Goal: Task Accomplishment & Management: Manage account settings

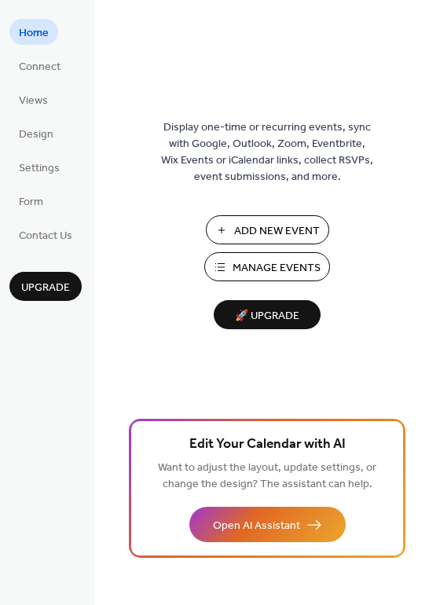
click at [266, 261] on span "Manage Events" at bounding box center [277, 268] width 88 height 16
click at [309, 272] on span "Manage Events" at bounding box center [277, 268] width 88 height 16
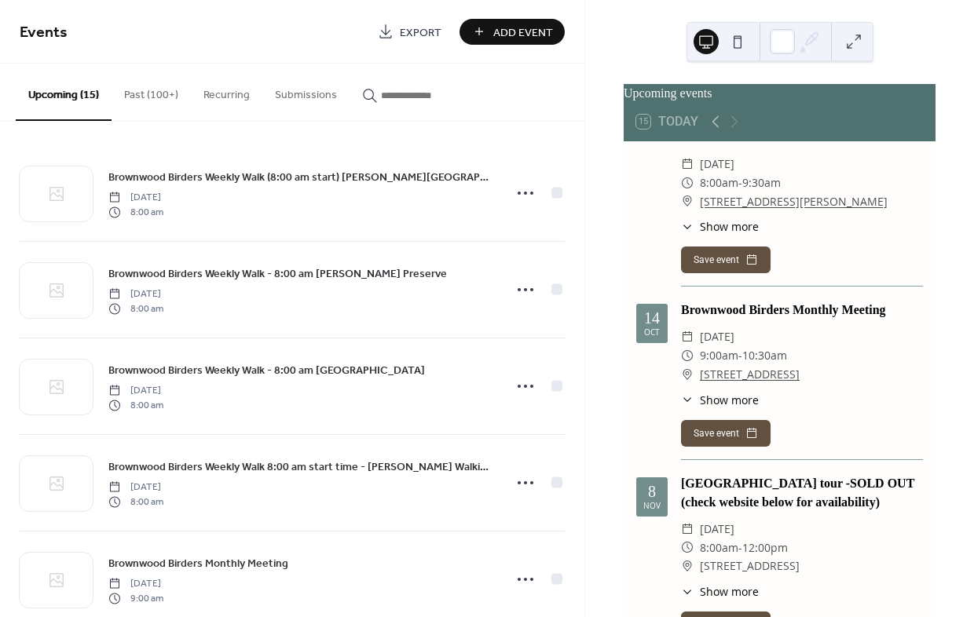
scroll to position [707, 0]
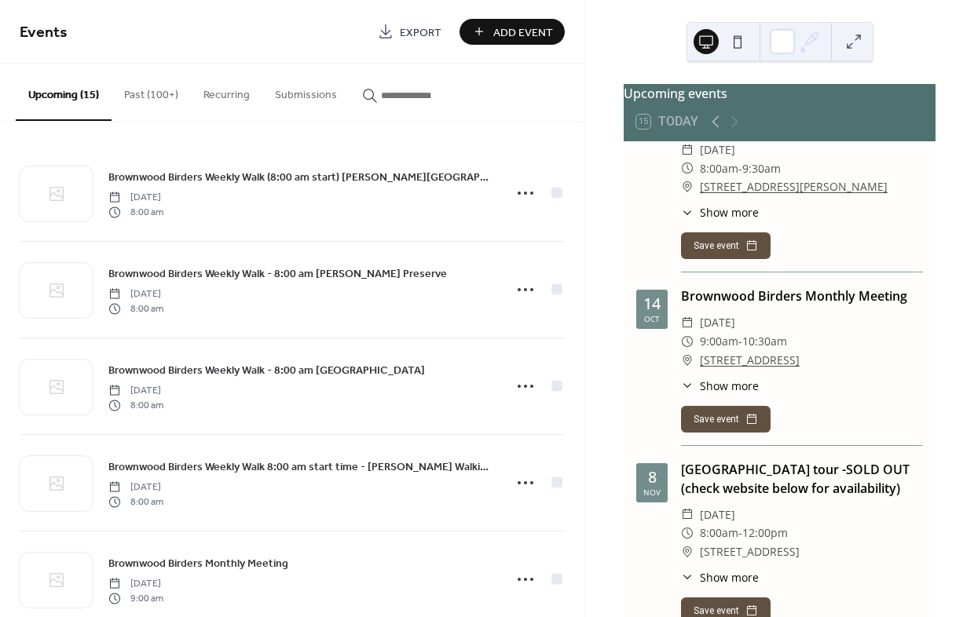
click at [688, 379] on icon at bounding box center [687, 385] width 13 height 13
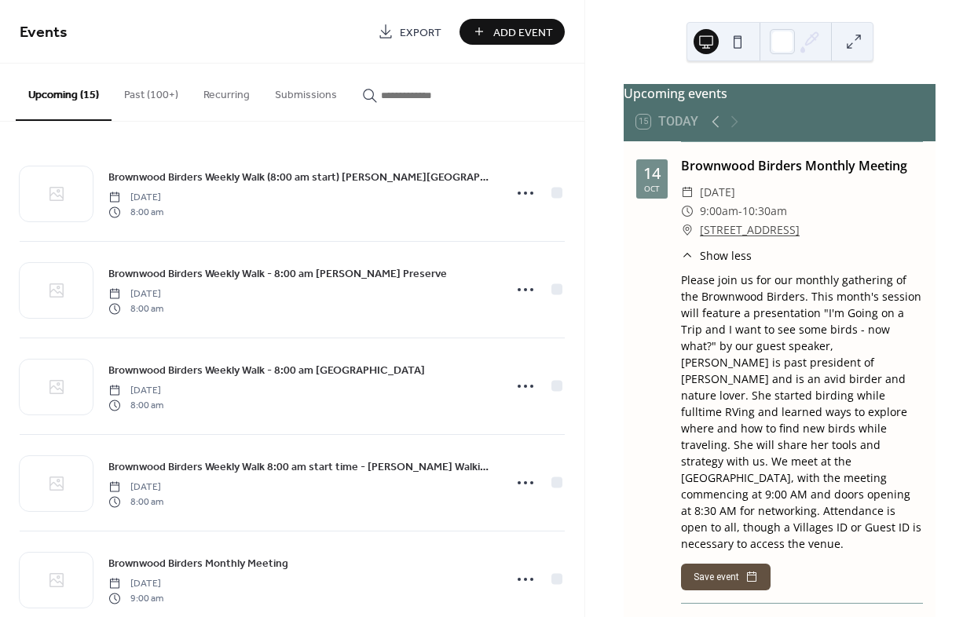
scroll to position [864, 0]
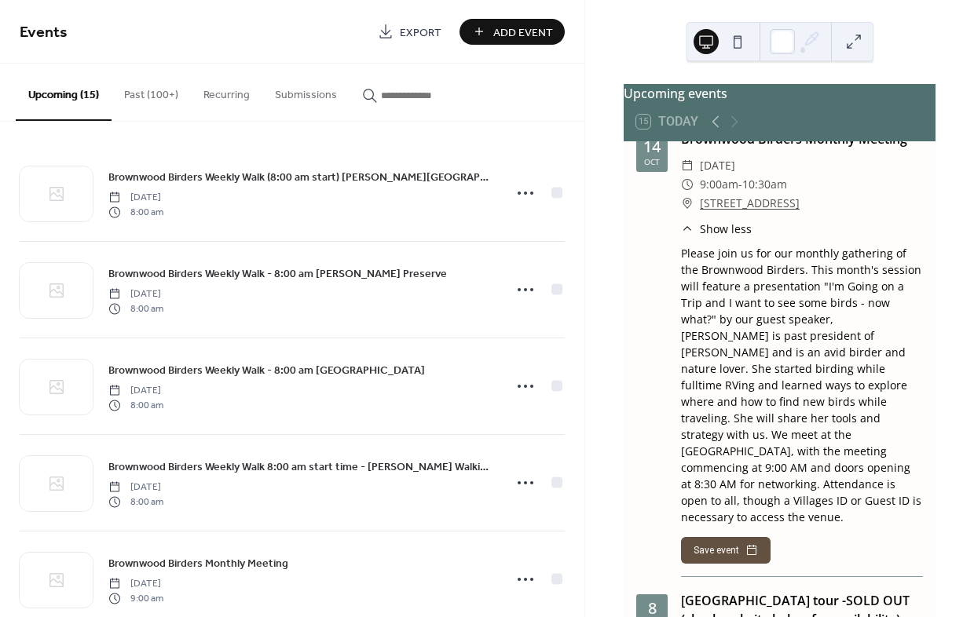
drag, startPoint x: 808, startPoint y: 221, endPoint x: 895, endPoint y: 468, distance: 262.1
click at [895, 468] on div "Please join us for our monthly gathering of the Brownwood Birders. This month's…" at bounding box center [802, 385] width 242 height 280
copy div "This month's session will feature a presentation "I'm Going on a Trip and I wan…"
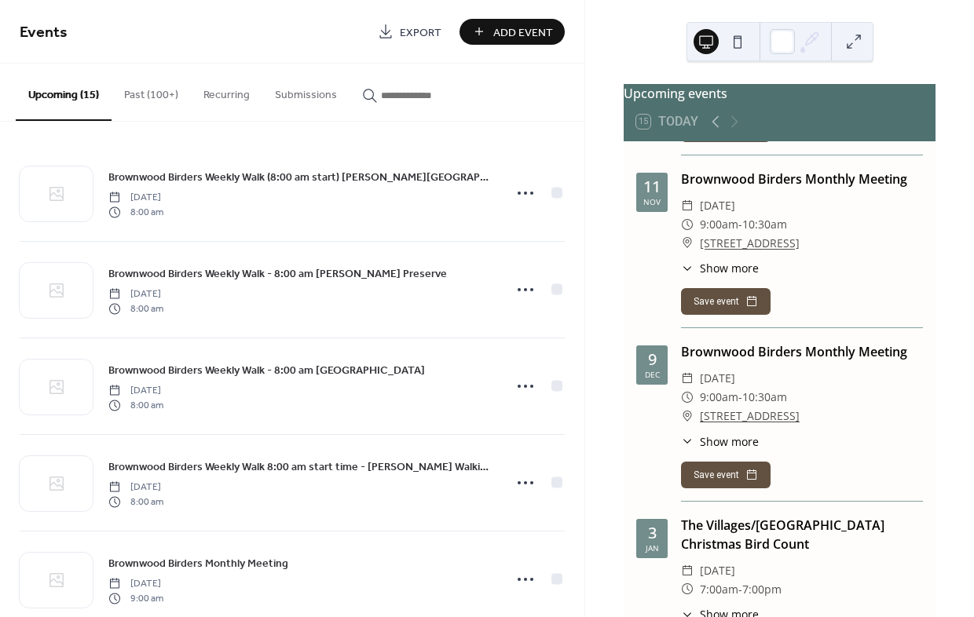
scroll to position [1493, 0]
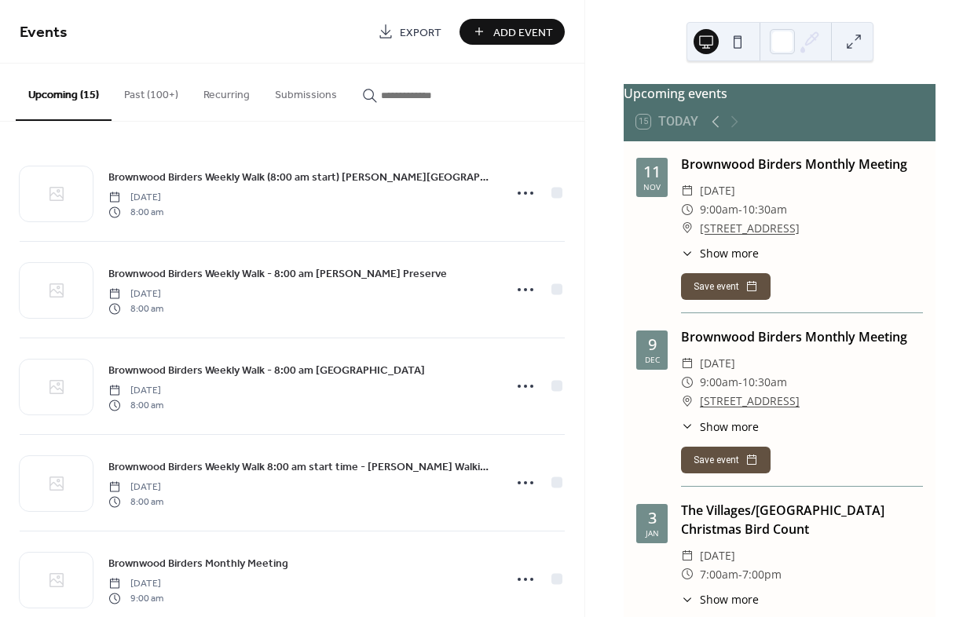
click at [688, 420] on icon at bounding box center [687, 426] width 13 height 13
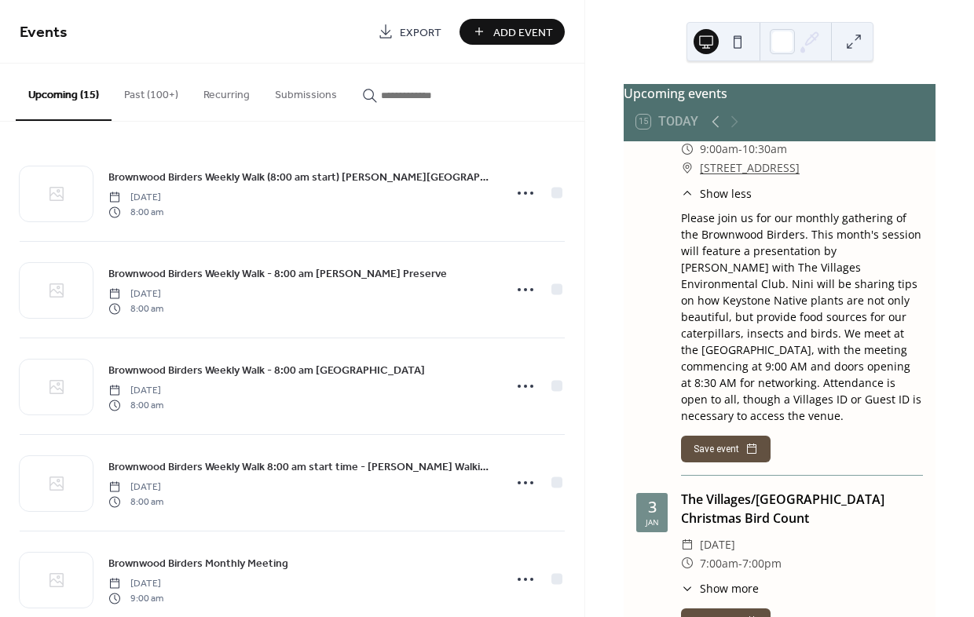
scroll to position [1728, 0]
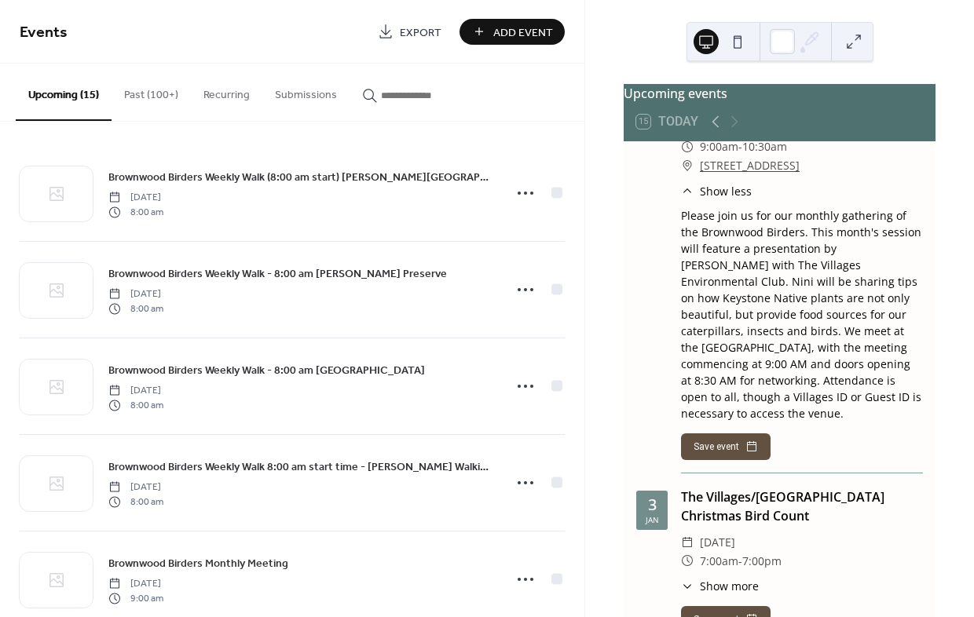
click at [808, 221] on div "Please join us for our monthly gathering of the Brownwood Birders. This month's…" at bounding box center [802, 314] width 242 height 214
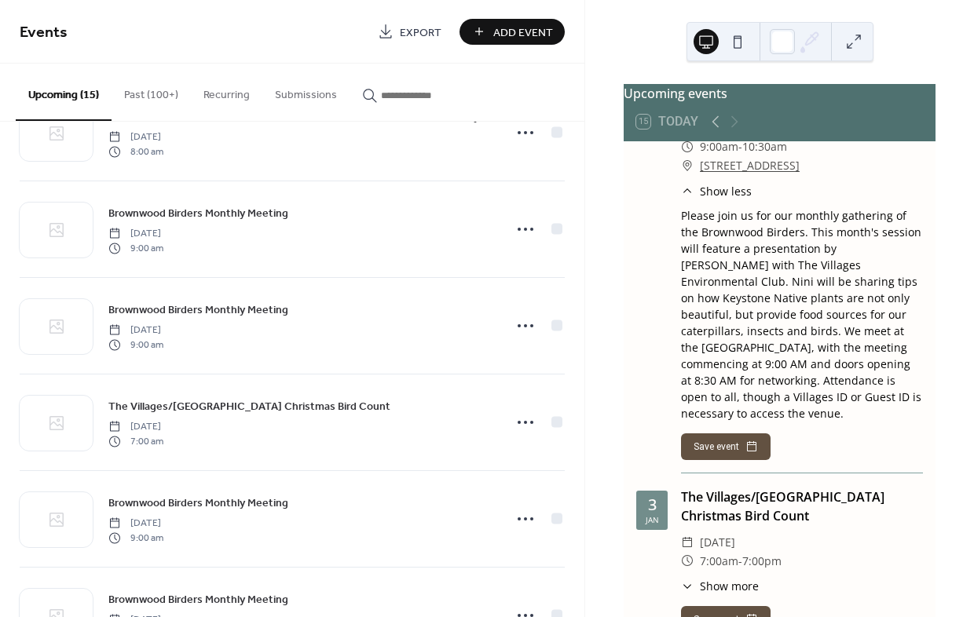
scroll to position [550, 0]
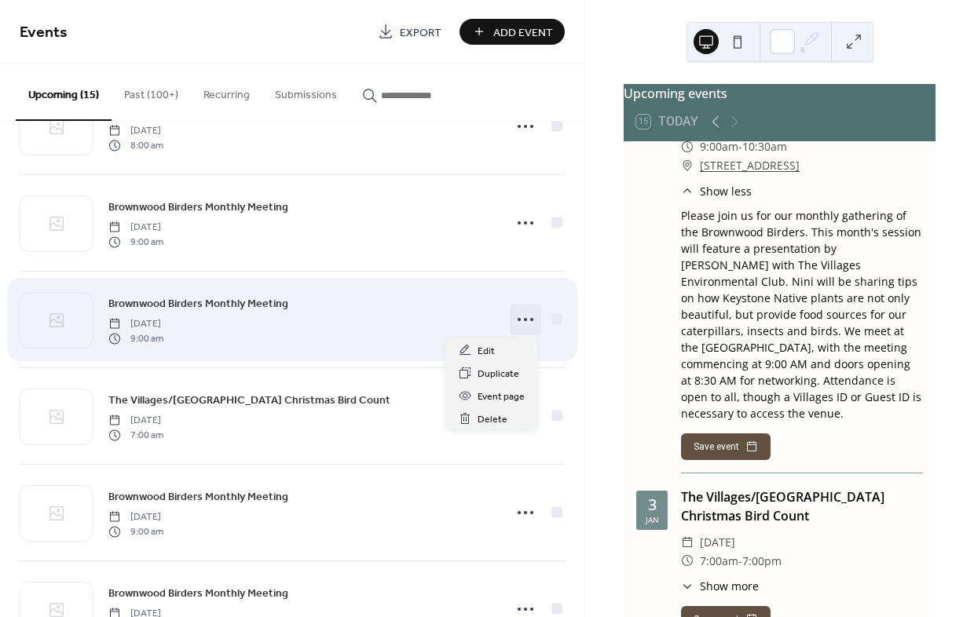
click at [517, 319] on icon at bounding box center [525, 319] width 25 height 25
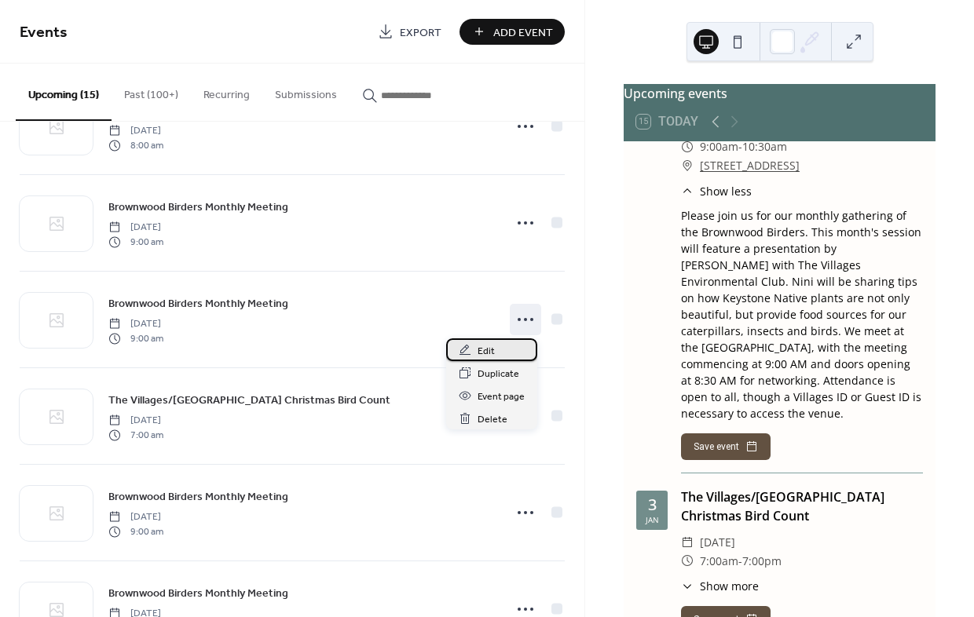
click at [485, 348] on span "Edit" at bounding box center [486, 351] width 17 height 16
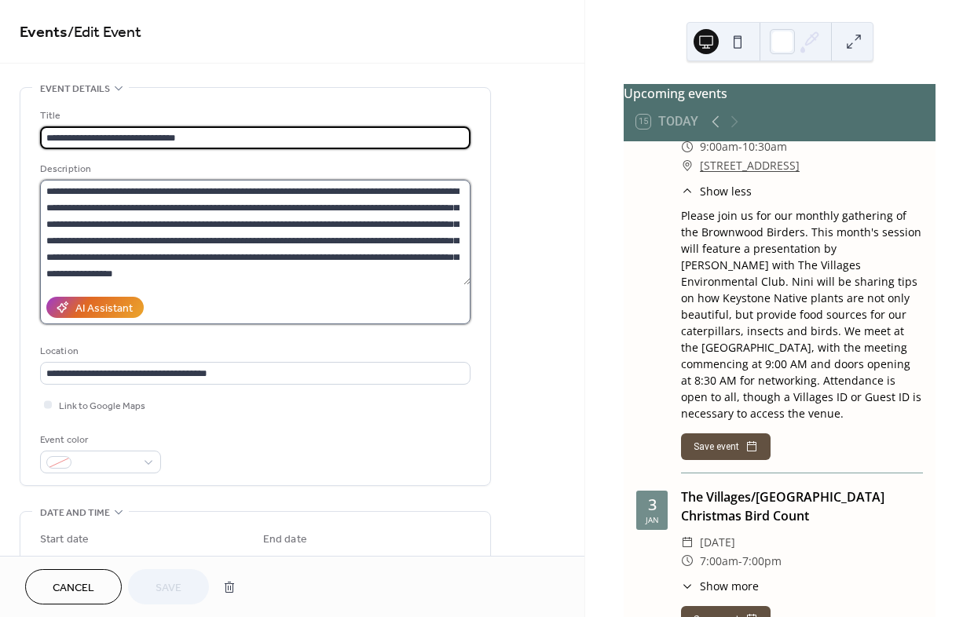
click at [322, 187] on textarea "**********" at bounding box center [255, 232] width 430 height 105
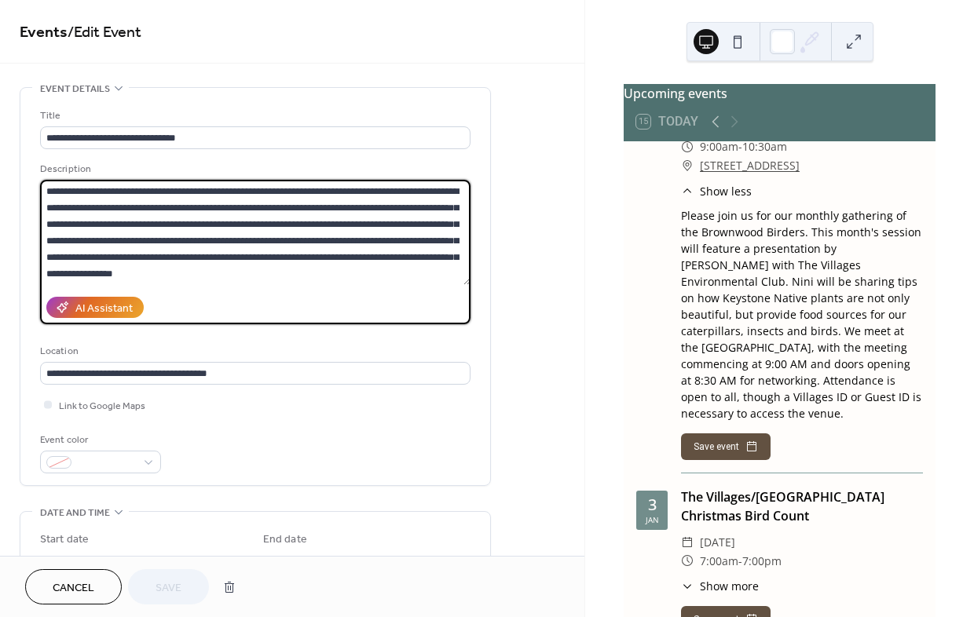
paste textarea "**********"
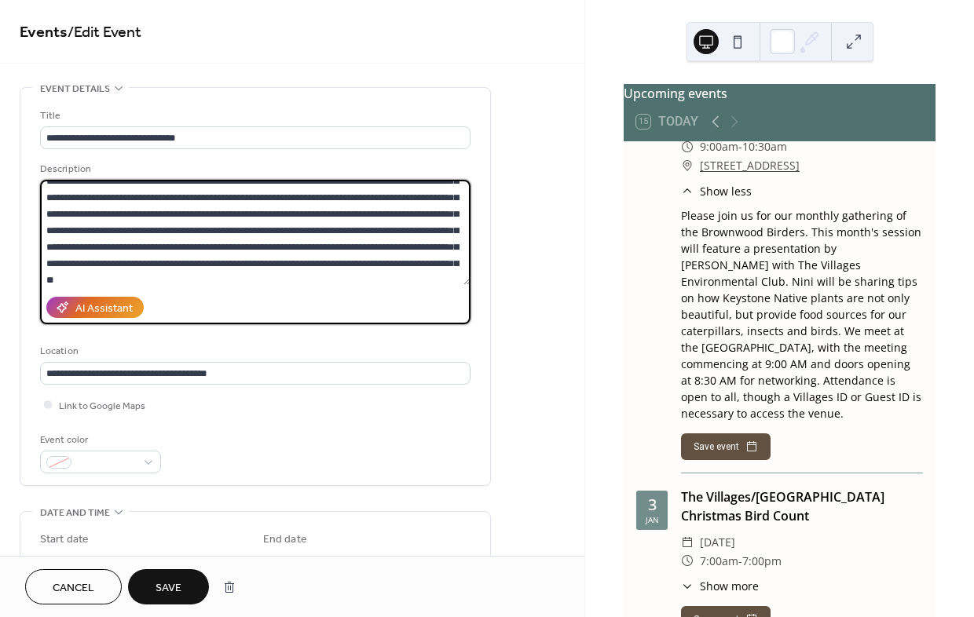
scroll to position [99, 0]
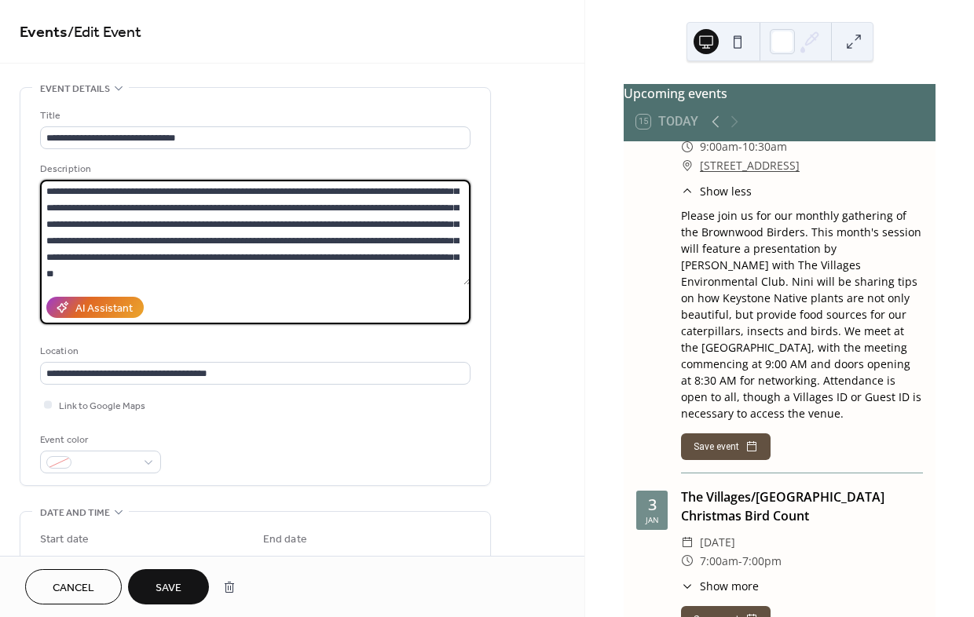
drag, startPoint x: 419, startPoint y: 197, endPoint x: 443, endPoint y: 304, distance: 109.4
click at [443, 304] on div "Description AI Assistant" at bounding box center [255, 242] width 430 height 163
paste textarea "**********"
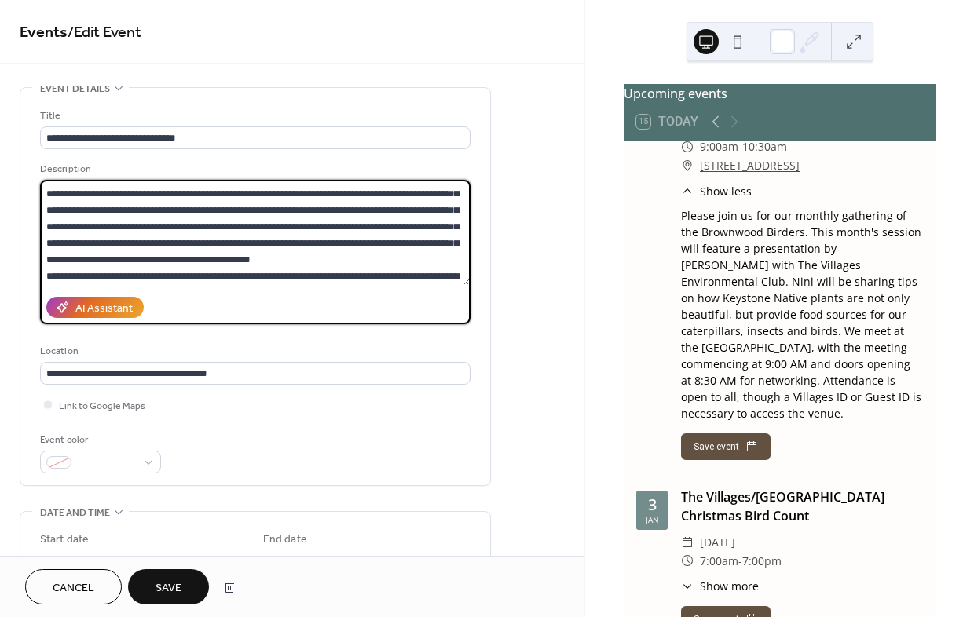
scroll to position [97, 0]
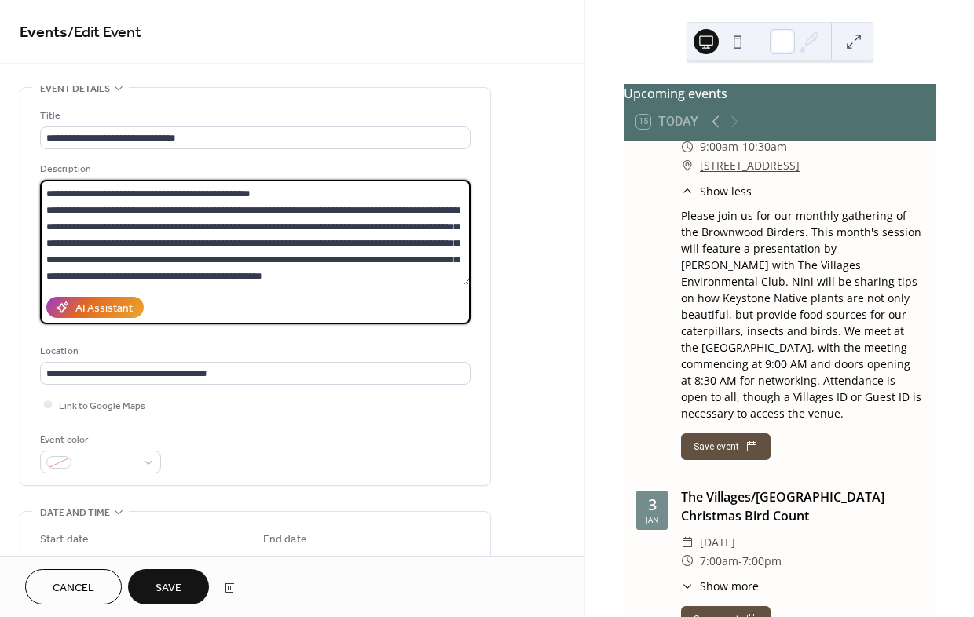
type textarea "**********"
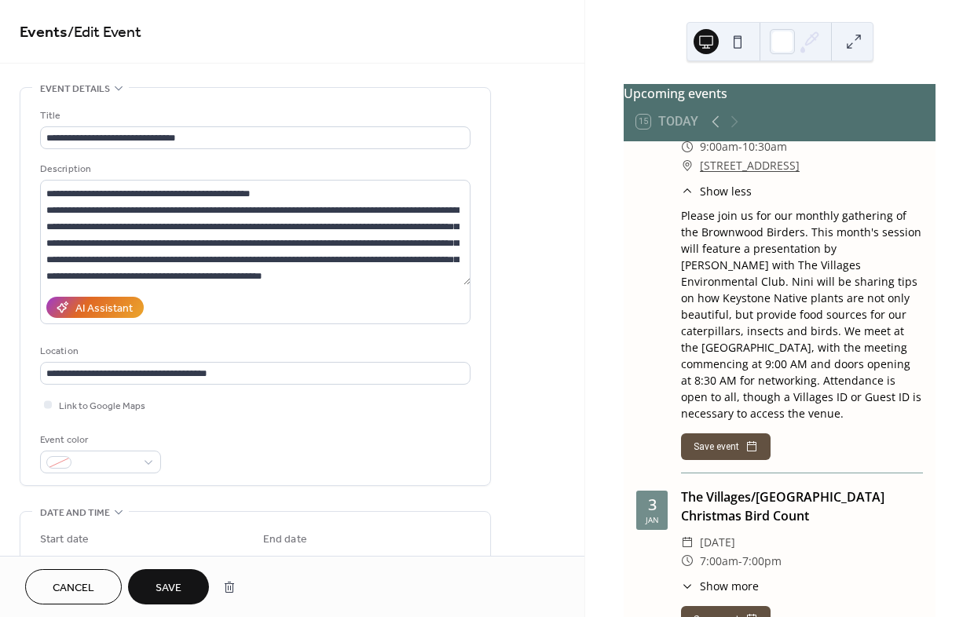
click at [171, 588] on span "Save" at bounding box center [169, 589] width 26 height 16
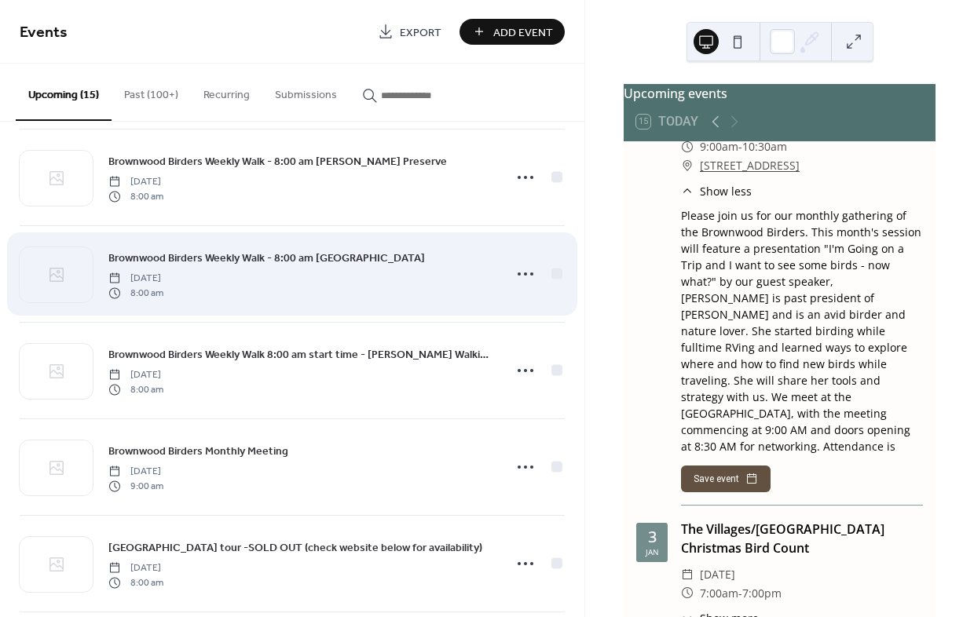
scroll to position [236, 0]
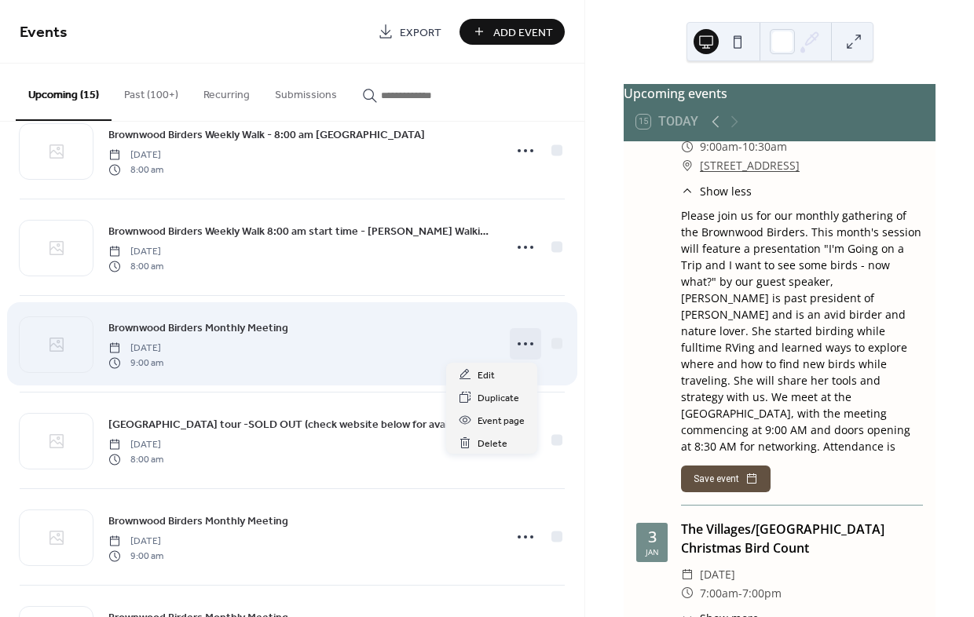
click at [519, 339] on icon at bounding box center [525, 343] width 25 height 25
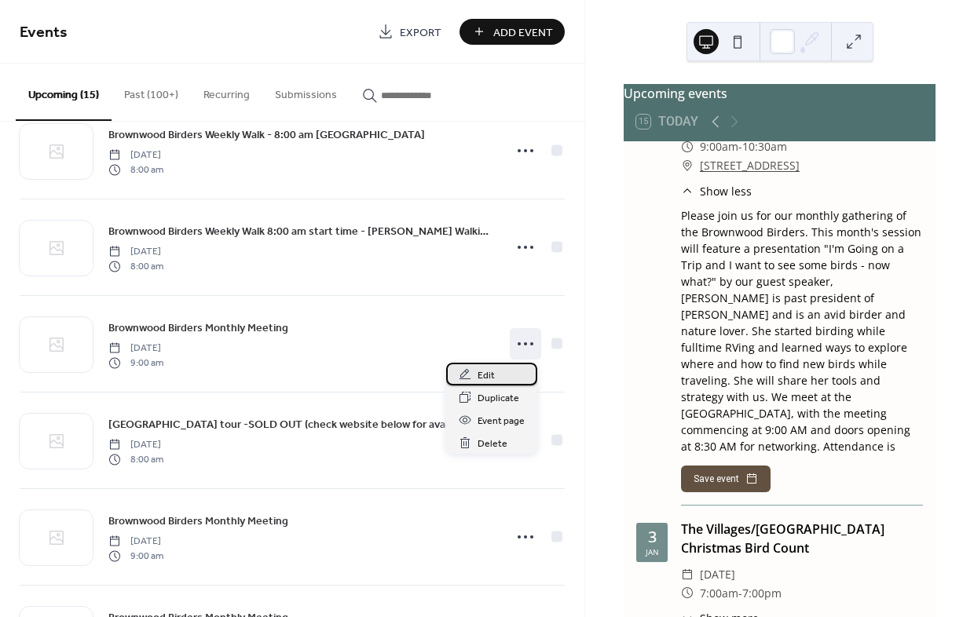
click at [482, 377] on span "Edit" at bounding box center [486, 376] width 17 height 16
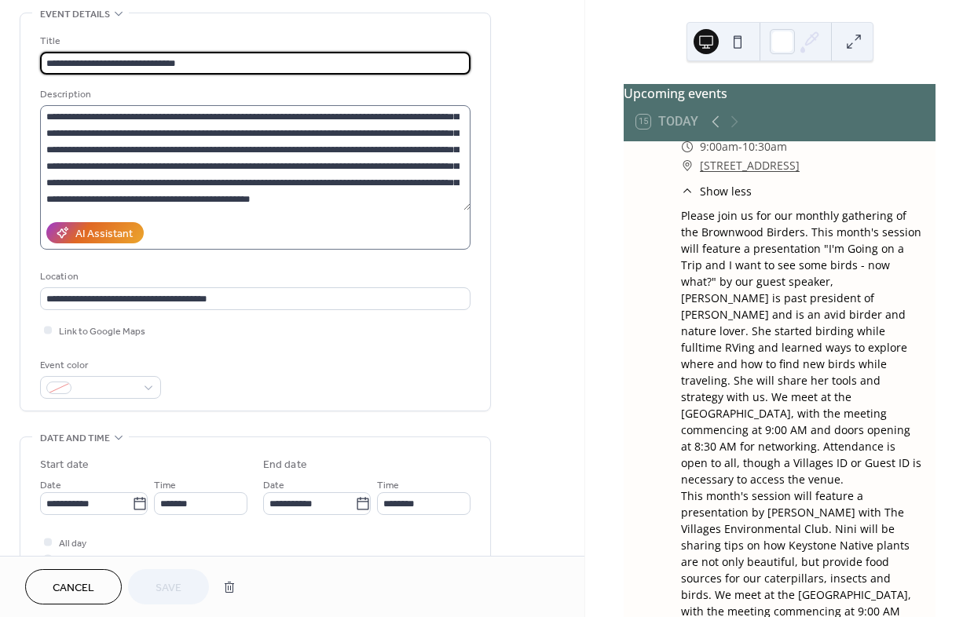
scroll to position [79, 0]
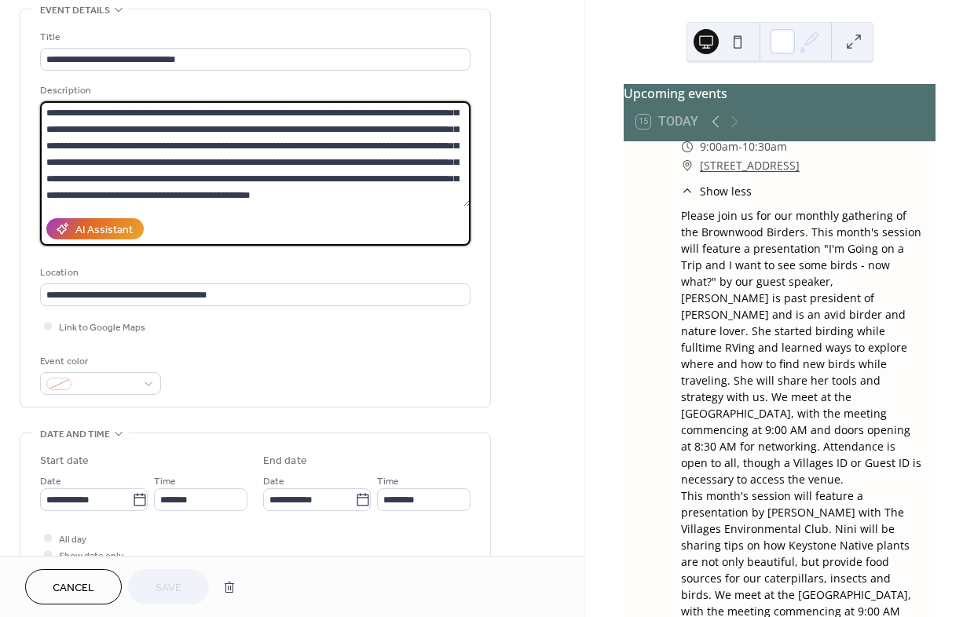
click at [438, 202] on textarea "**********" at bounding box center [255, 153] width 430 height 105
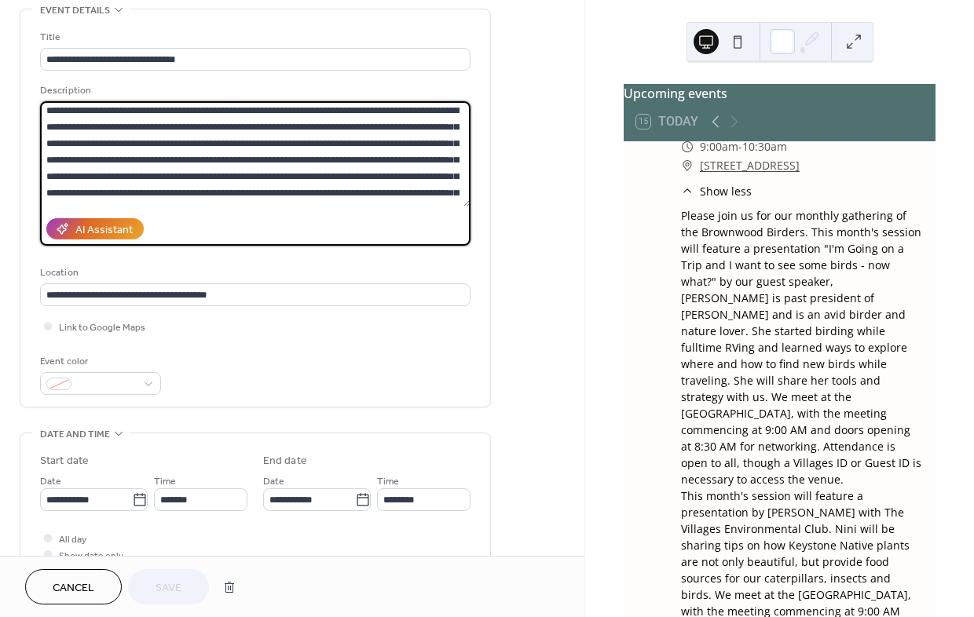
scroll to position [14, 0]
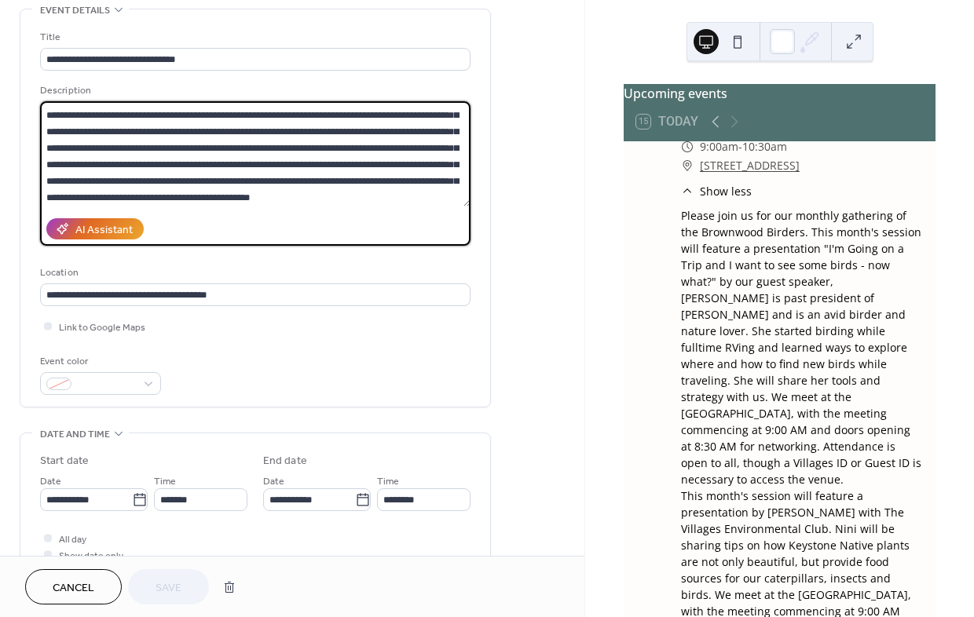
click at [873, 291] on div "Please join us for our monthly gathering of the Brownwood Birders. This month's…" at bounding box center [802, 438] width 242 height 462
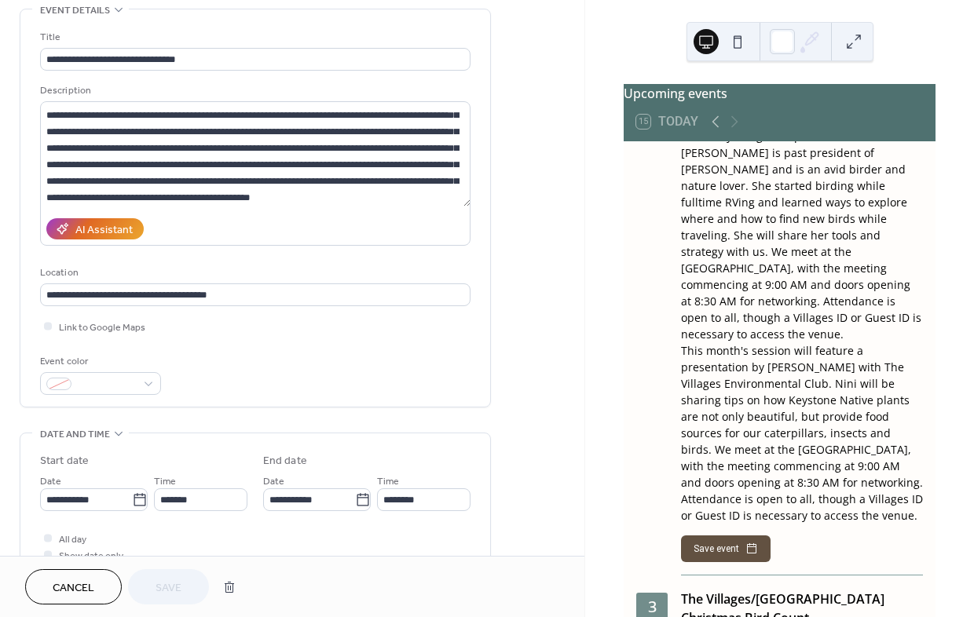
scroll to position [1885, 0]
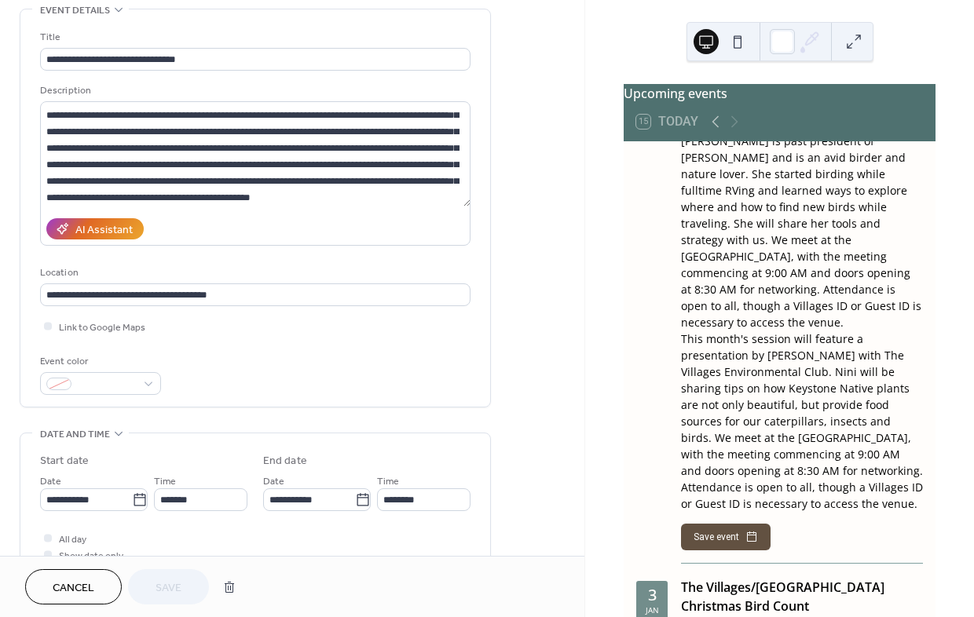
drag, startPoint x: 681, startPoint y: 331, endPoint x: 866, endPoint y: 521, distance: 265.0
click at [866, 521] on div "Brownwood Birders Monthly Meeting ​ Tuesday, December 9, 2025 ​ 9:00am - 10:30a…" at bounding box center [802, 249] width 242 height 628
copy div "This month's session will feature a presentation by Nini Conner with The Villag…"
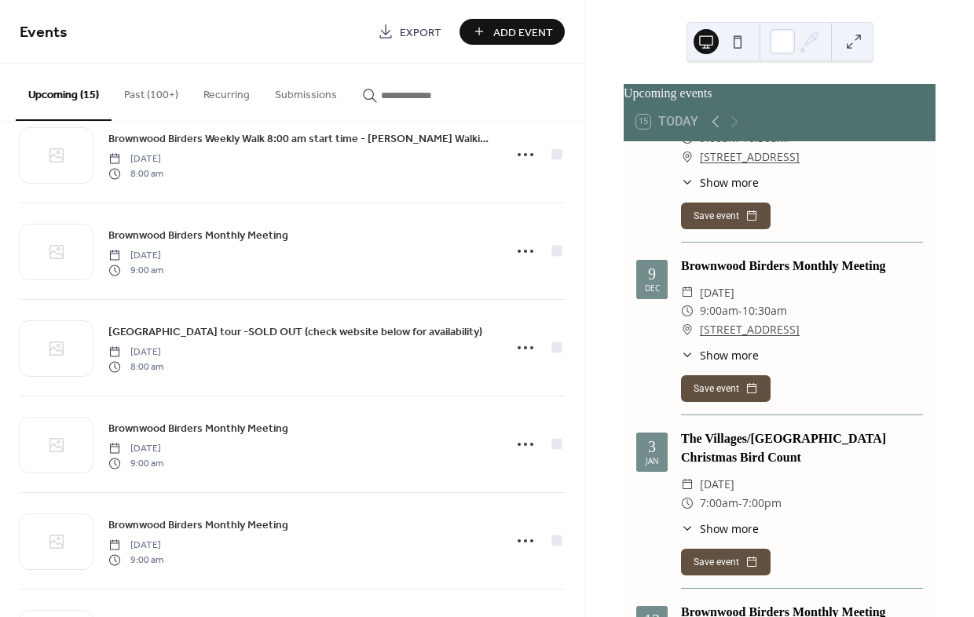
scroll to position [471, 0]
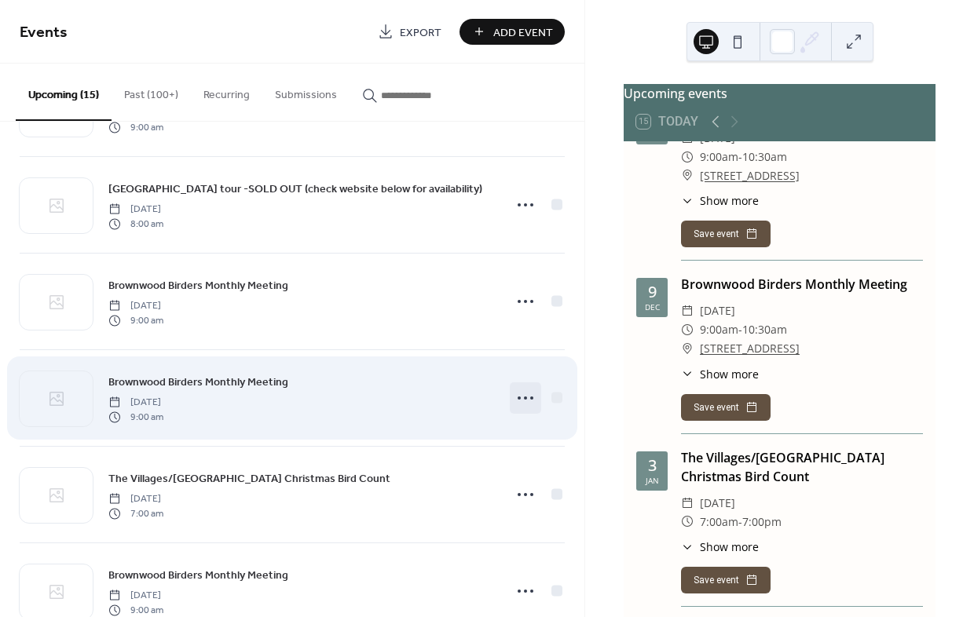
click at [524, 397] on circle at bounding box center [525, 398] width 3 height 3
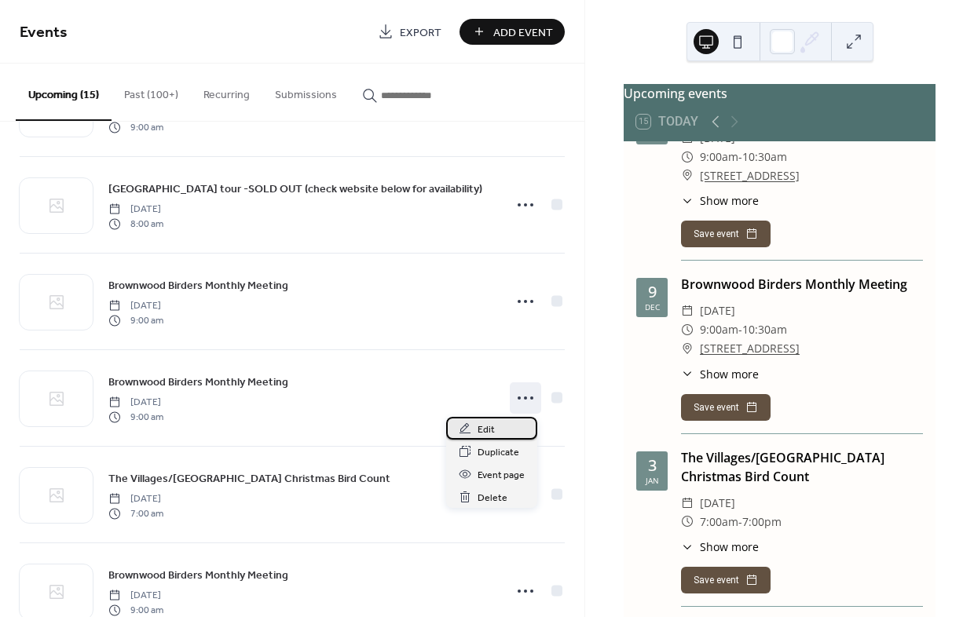
click at [485, 430] on span "Edit" at bounding box center [486, 430] width 17 height 16
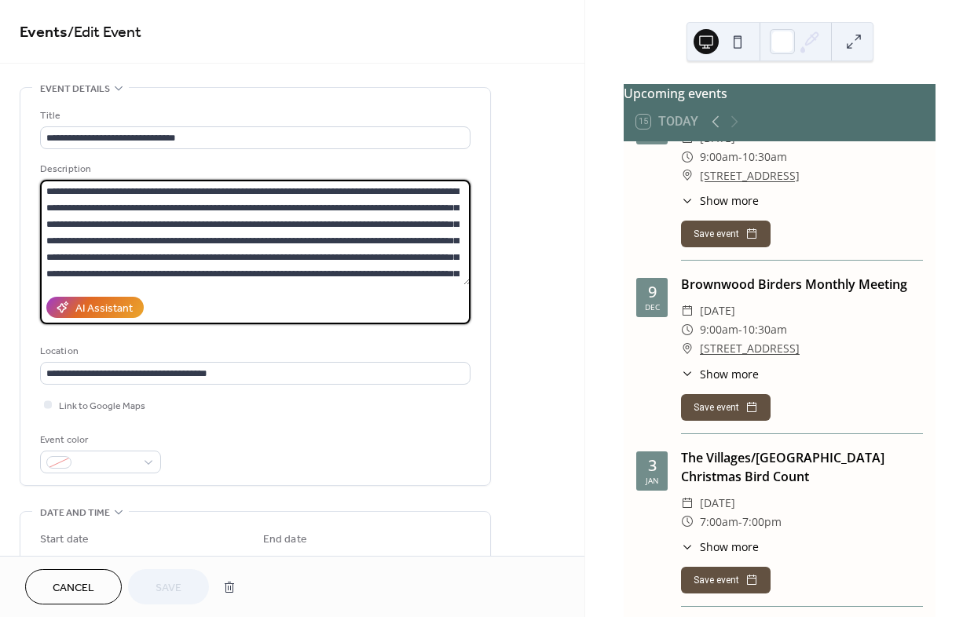
click at [322, 188] on textarea at bounding box center [255, 232] width 430 height 105
paste textarea "**********"
drag, startPoint x: 230, startPoint y: 194, endPoint x: 415, endPoint y: 284, distance: 205.2
click at [415, 284] on textarea at bounding box center [255, 232] width 430 height 105
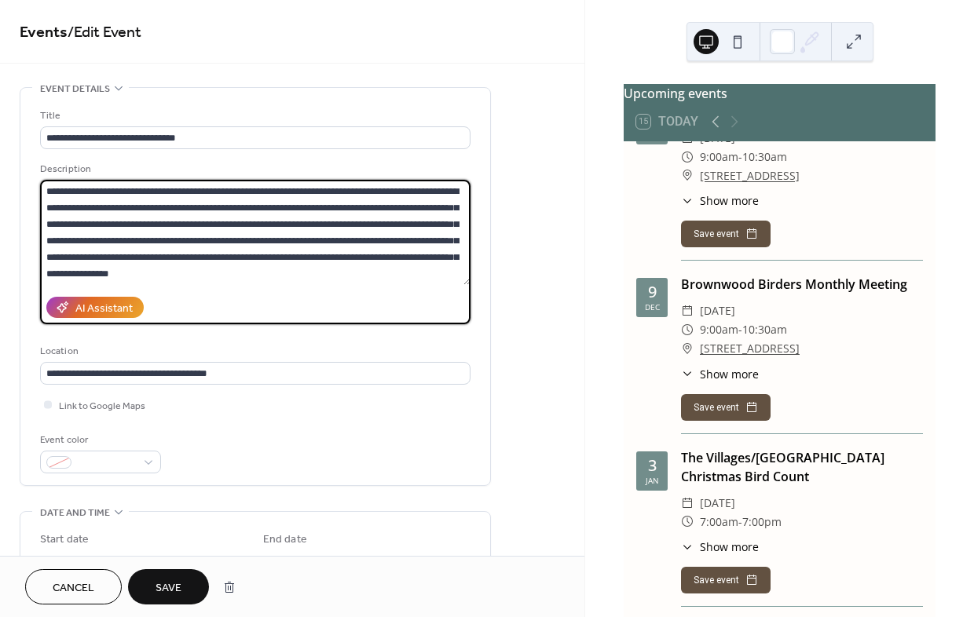
scroll to position [0, 0]
type textarea "**********"
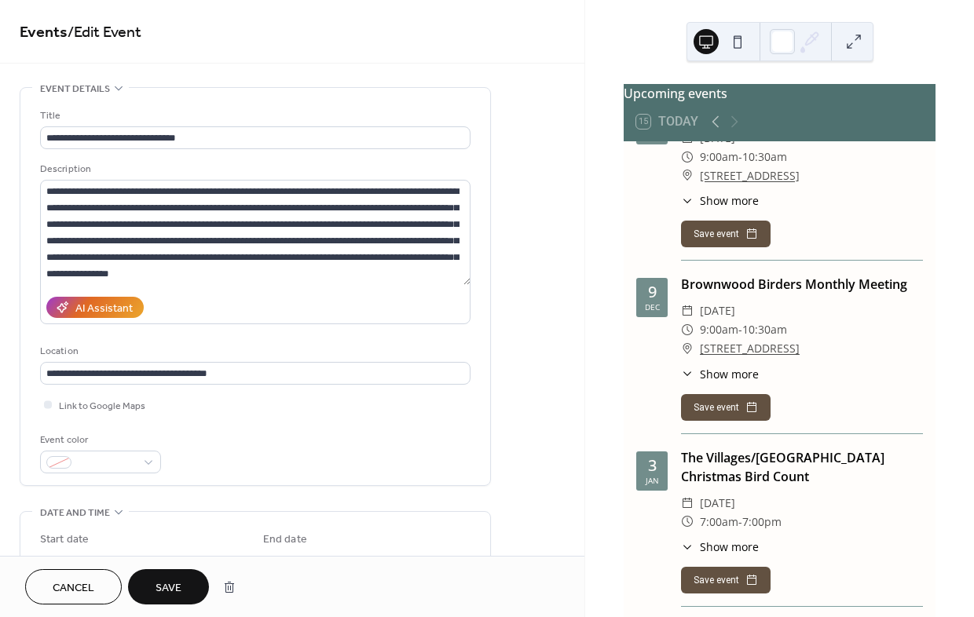
click at [158, 584] on span "Save" at bounding box center [169, 589] width 26 height 16
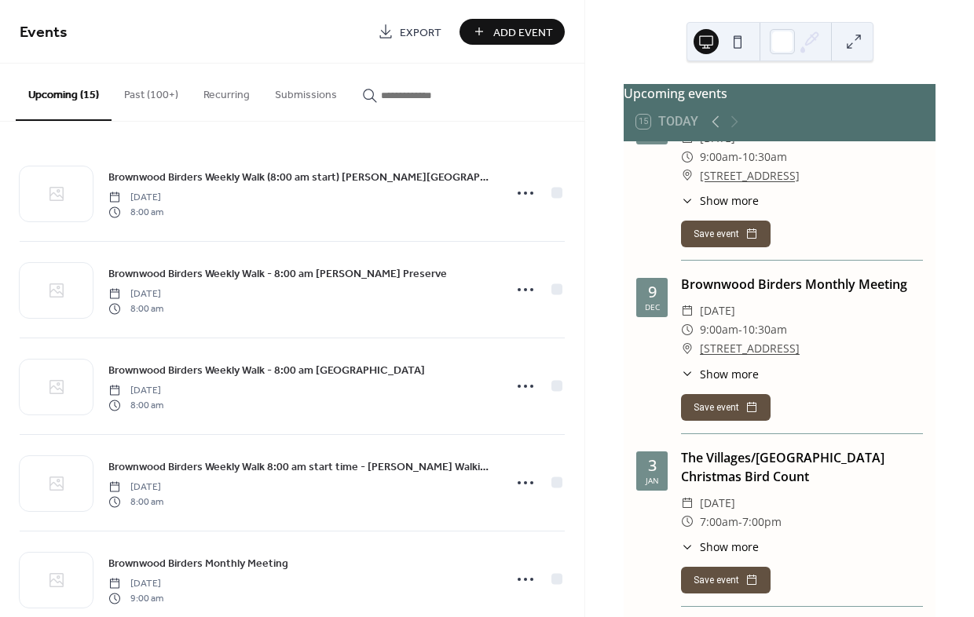
click at [685, 368] on icon at bounding box center [687, 374] width 13 height 13
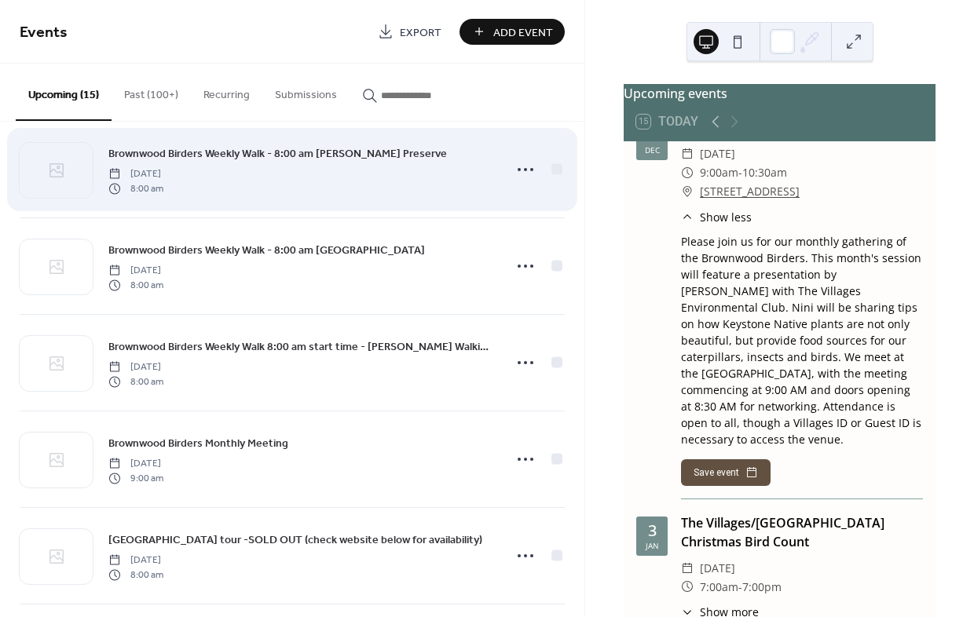
scroll to position [236, 0]
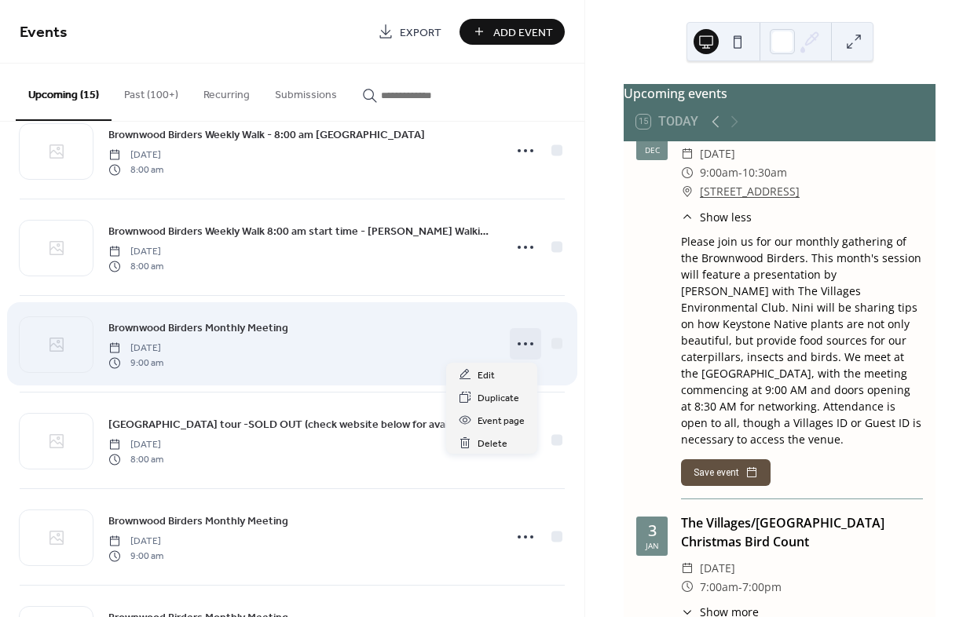
click at [513, 347] on icon at bounding box center [525, 343] width 25 height 25
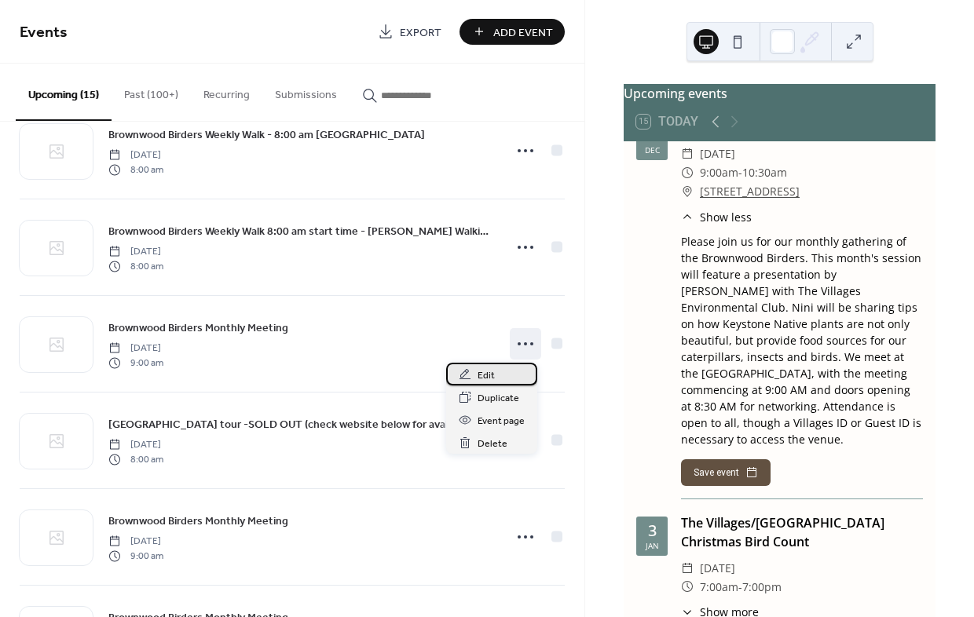
click at [485, 378] on span "Edit" at bounding box center [486, 376] width 17 height 16
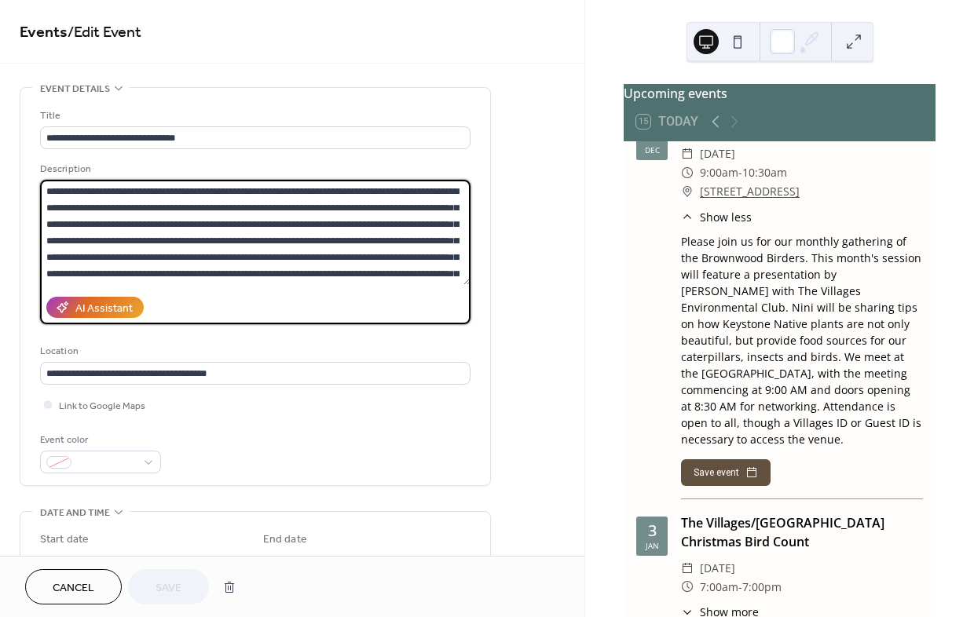
scroll to position [16, 0]
drag, startPoint x: 322, startPoint y: 189, endPoint x: 451, endPoint y: 280, distance: 157.8
click at [451, 280] on textarea "**********" at bounding box center [255, 232] width 430 height 105
click at [544, 305] on div "**********" at bounding box center [292, 600] width 584 height 1026
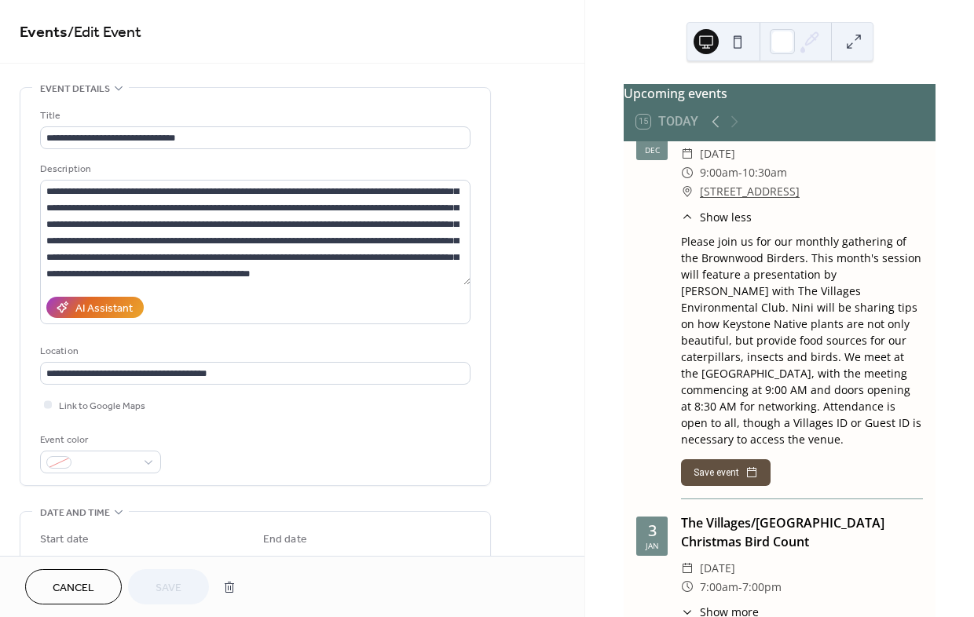
drag, startPoint x: 682, startPoint y: 230, endPoint x: 837, endPoint y: 451, distance: 270.0
click at [837, 448] on div "Please join us for our monthly gathering of the Brownwood Birders. This month's…" at bounding box center [802, 340] width 242 height 214
copy div "Please join us for our monthly gathering of the Brownwood Birders. This month's…"
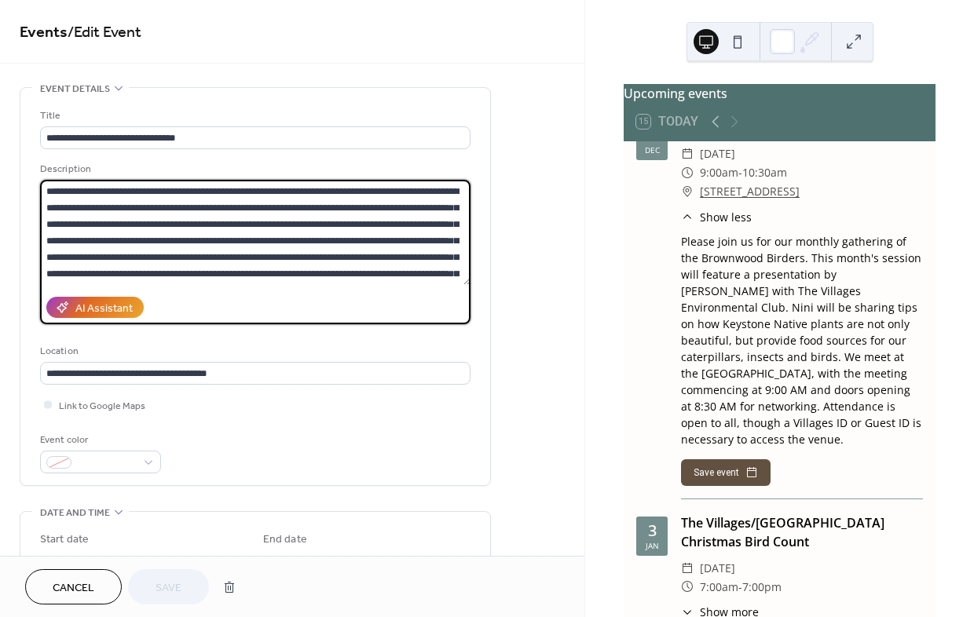
click at [324, 190] on textarea "**********" at bounding box center [255, 232] width 430 height 105
paste textarea "**********"
drag, startPoint x: 89, startPoint y: 275, endPoint x: 198, endPoint y: 278, distance: 109.2
click at [198, 278] on textarea at bounding box center [255, 232] width 430 height 105
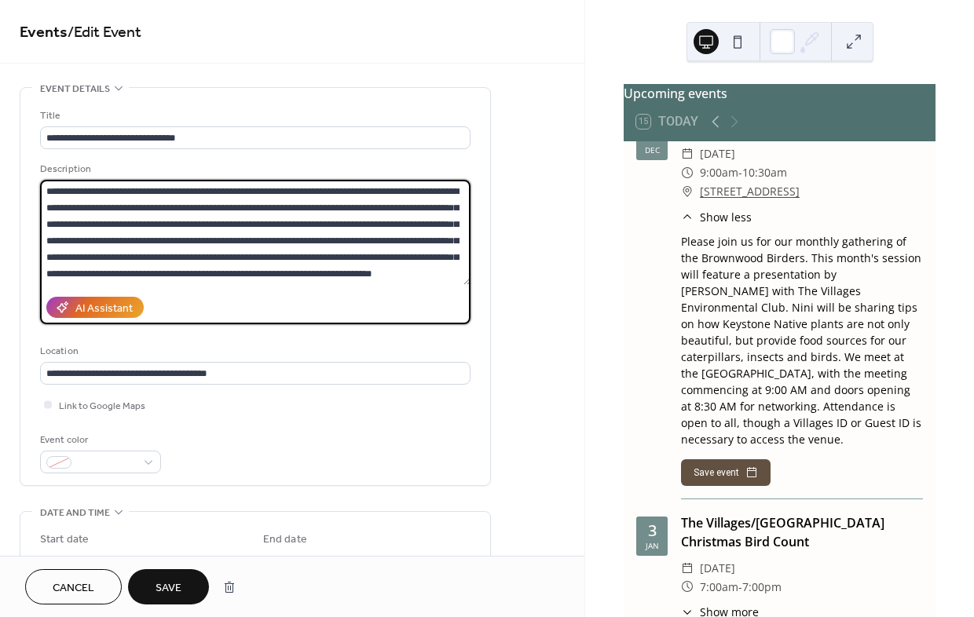
scroll to position [16, 0]
type textarea "**********"
click at [159, 581] on span "Save" at bounding box center [169, 589] width 26 height 16
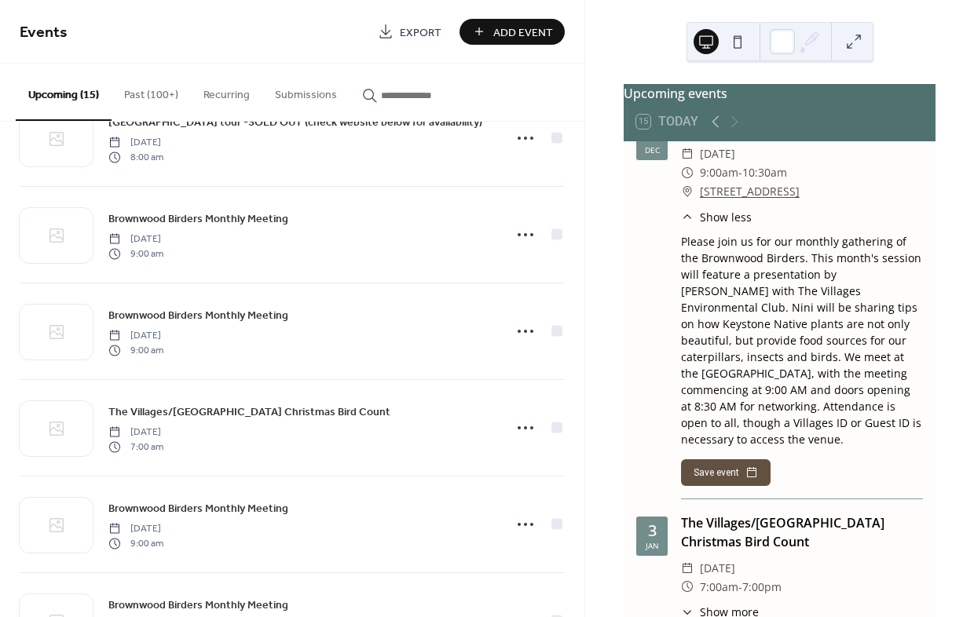
scroll to position [550, 0]
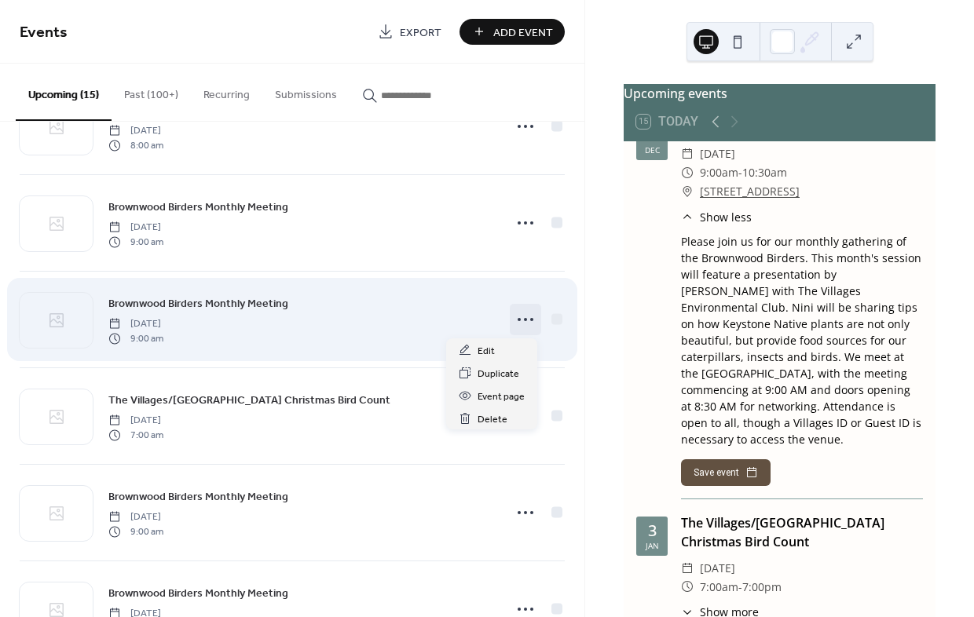
click at [519, 318] on icon at bounding box center [525, 319] width 25 height 25
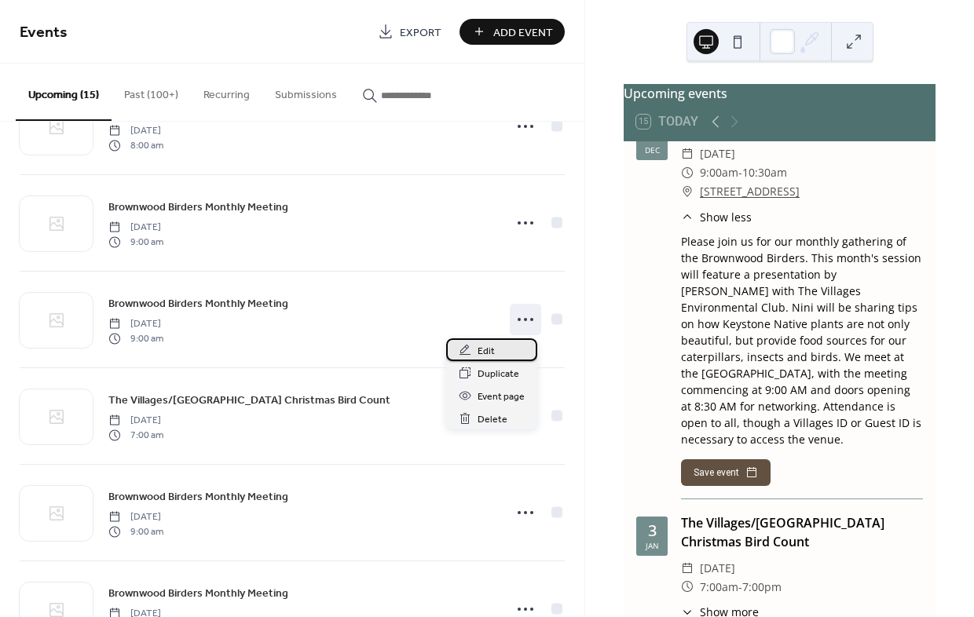
click at [488, 349] on span "Edit" at bounding box center [486, 351] width 17 height 16
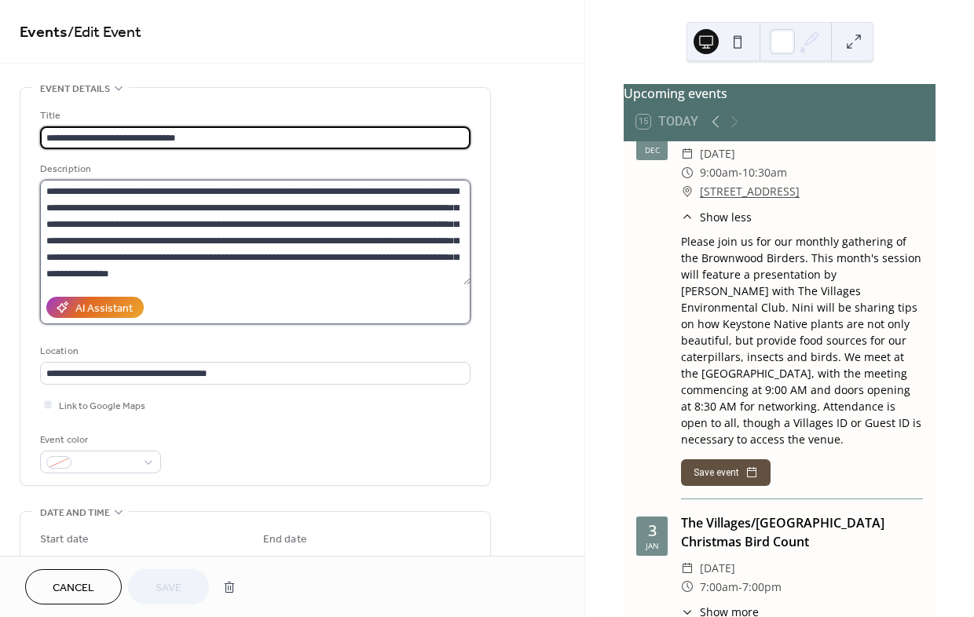
click at [321, 187] on textarea "**********" at bounding box center [255, 232] width 430 height 105
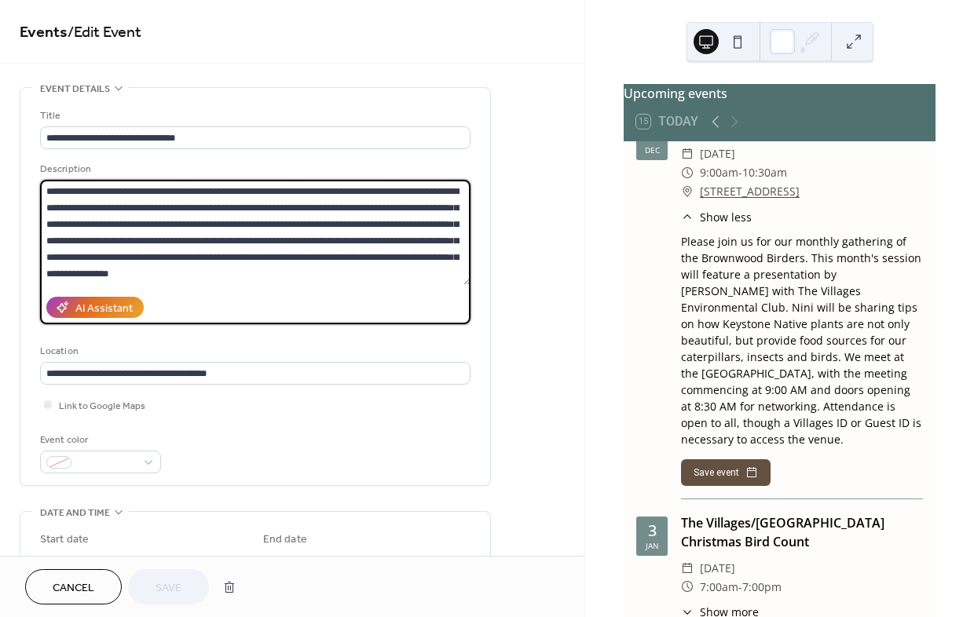
paste textarea "**********"
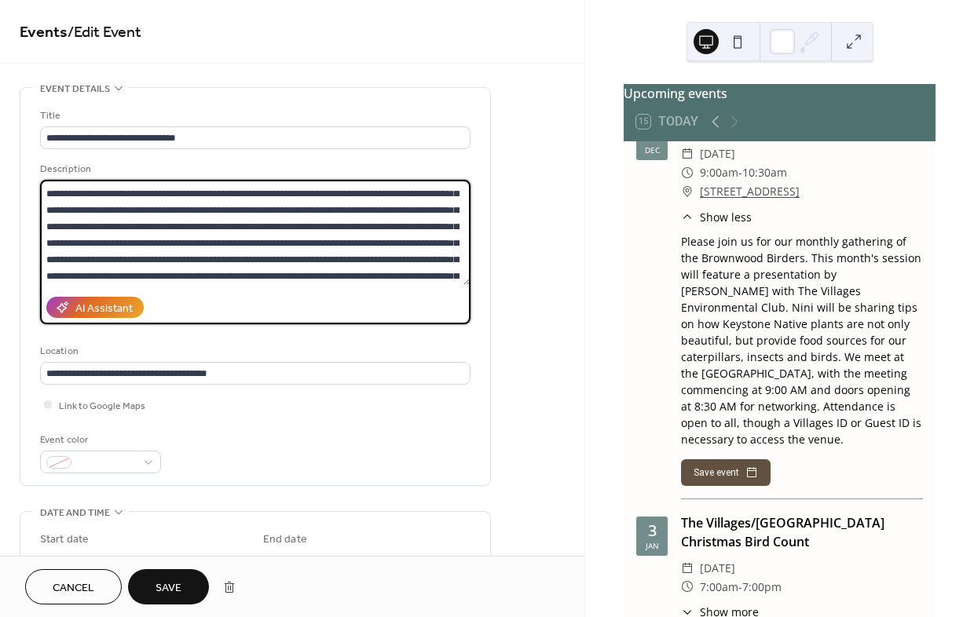
scroll to position [99, 0]
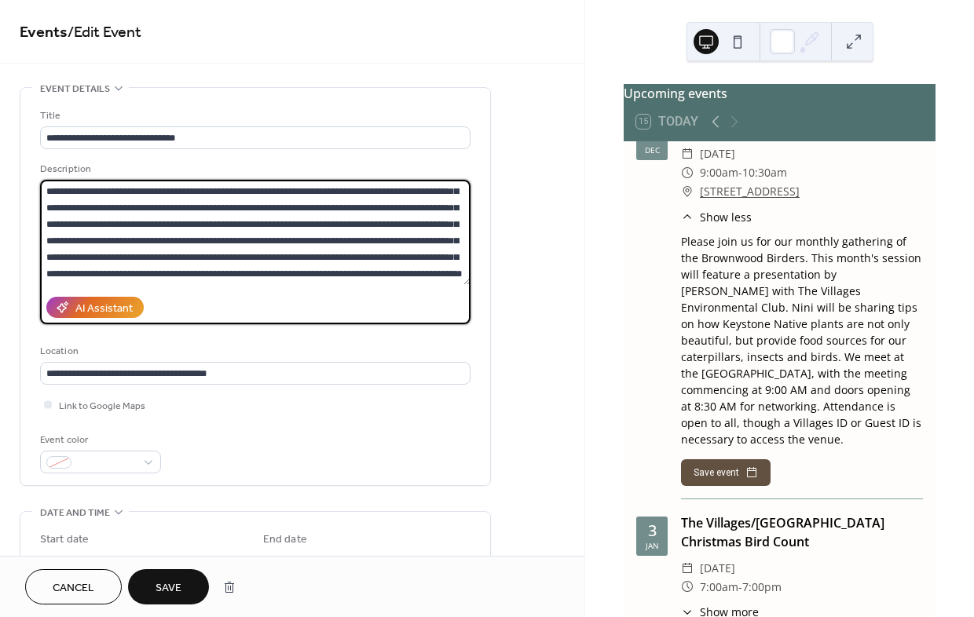
drag, startPoint x: 421, startPoint y: 273, endPoint x: 433, endPoint y: 289, distance: 20.3
click at [433, 289] on label at bounding box center [255, 252] width 430 height 145
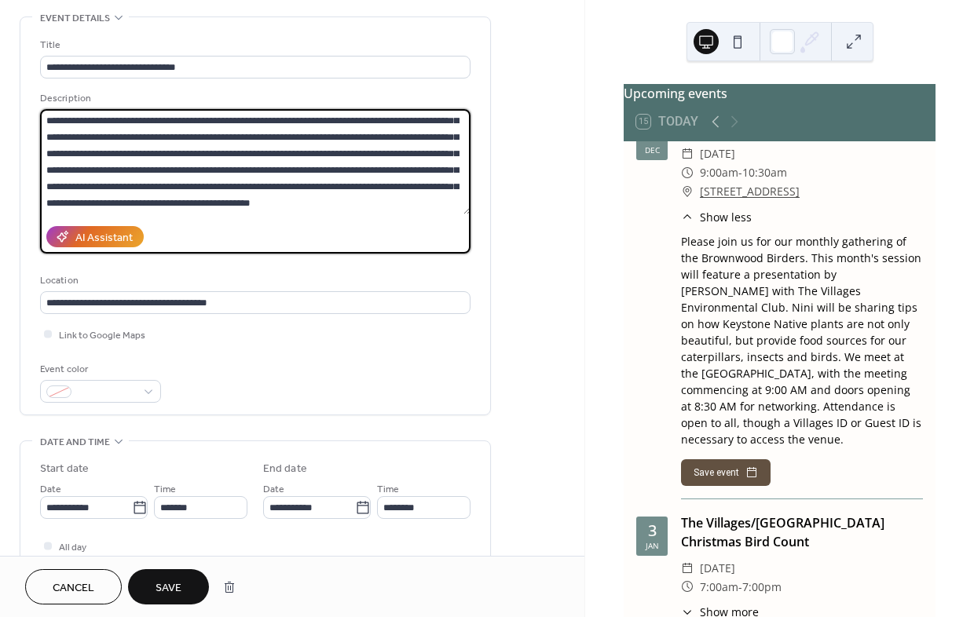
scroll to position [79, 0]
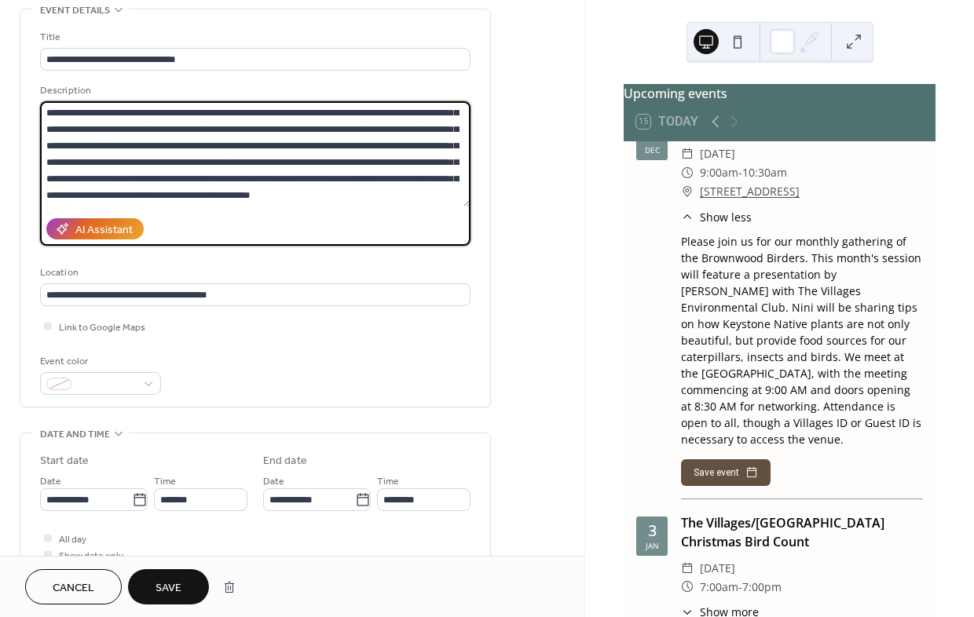
type textarea "**********"
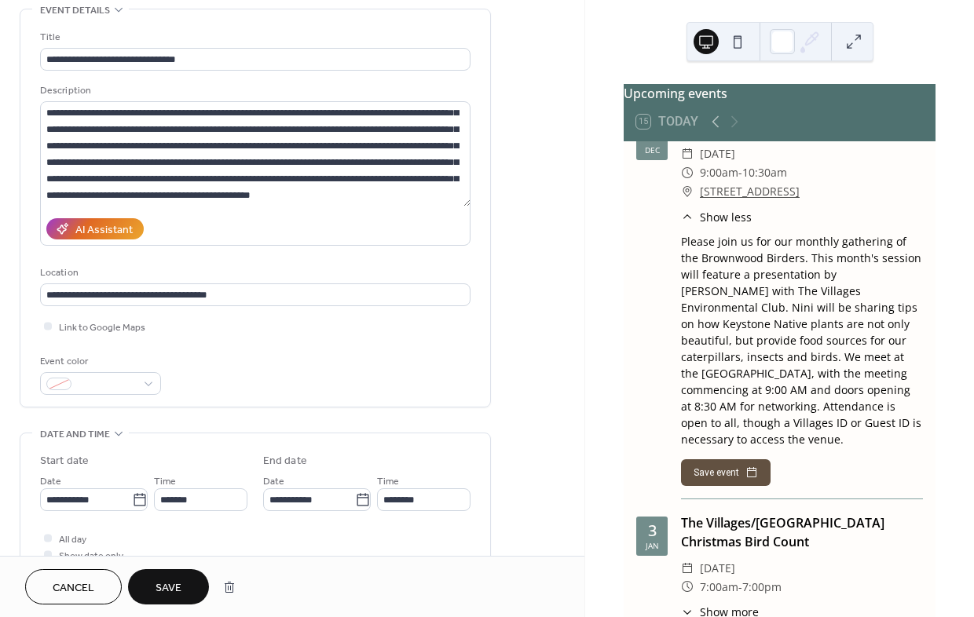
click at [167, 587] on span "Save" at bounding box center [169, 589] width 26 height 16
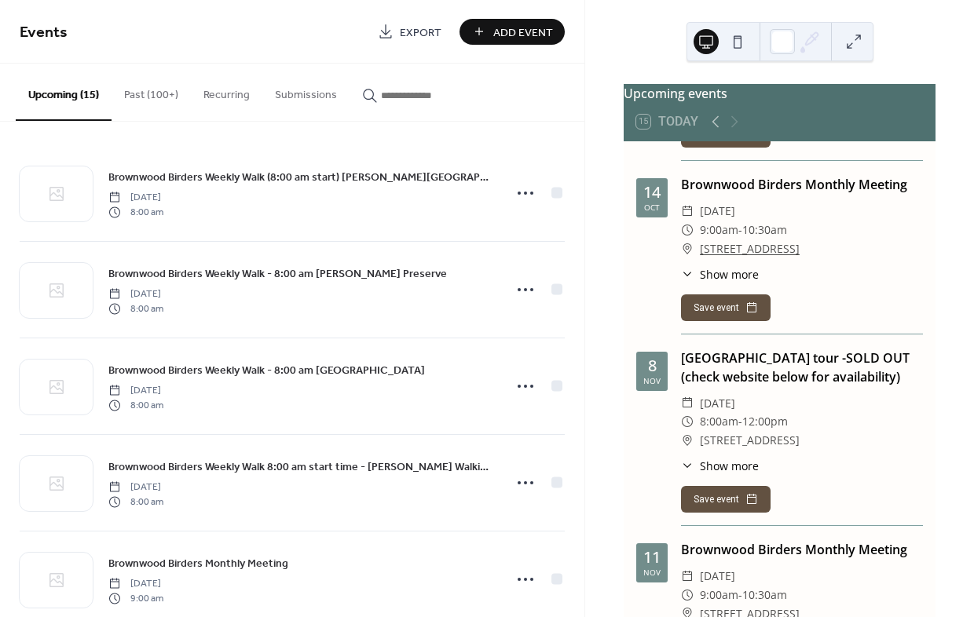
scroll to position [786, 0]
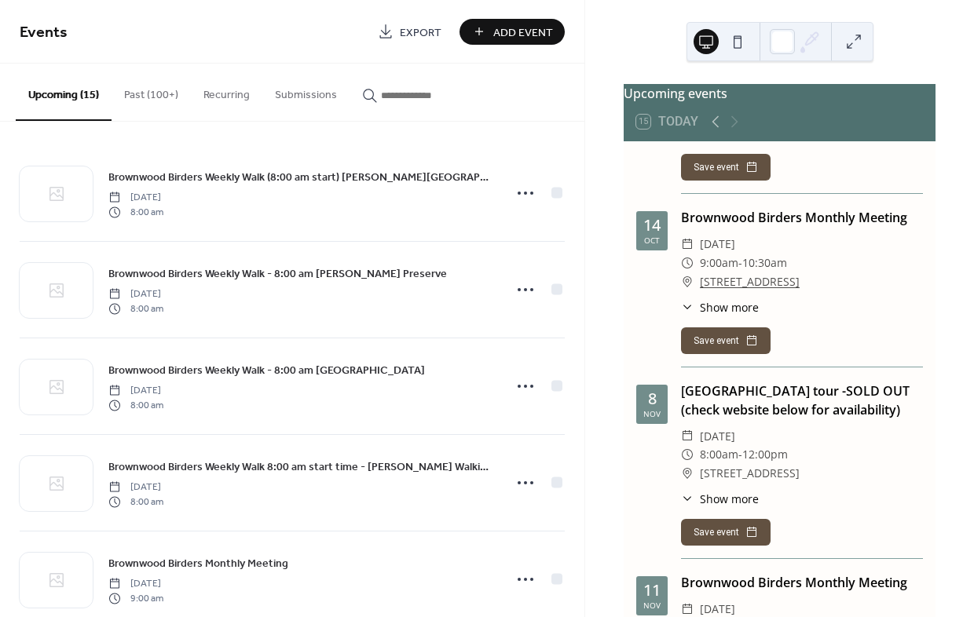
click at [686, 301] on icon at bounding box center [687, 307] width 13 height 13
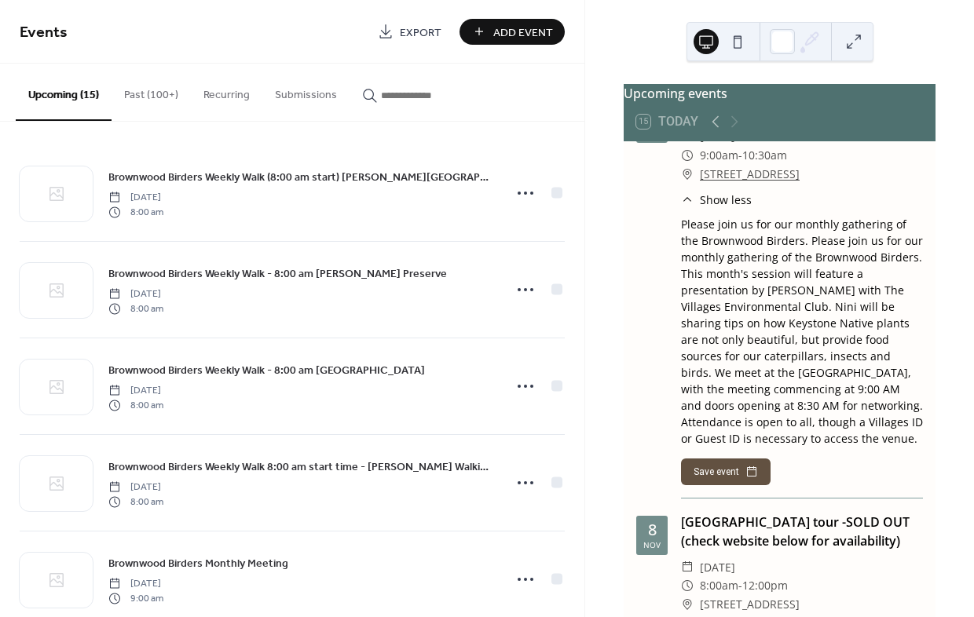
scroll to position [1021, 0]
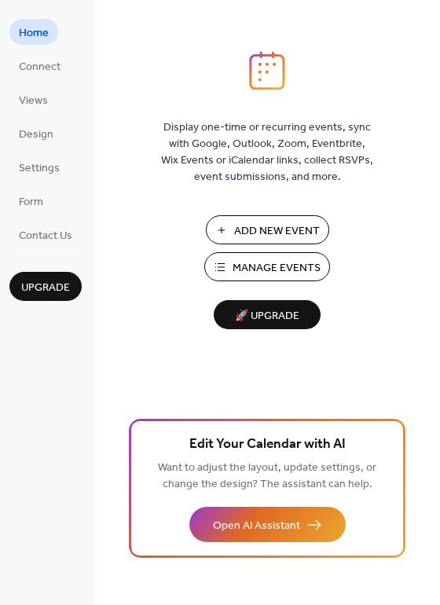
click at [250, 263] on span "Manage Events" at bounding box center [277, 268] width 88 height 16
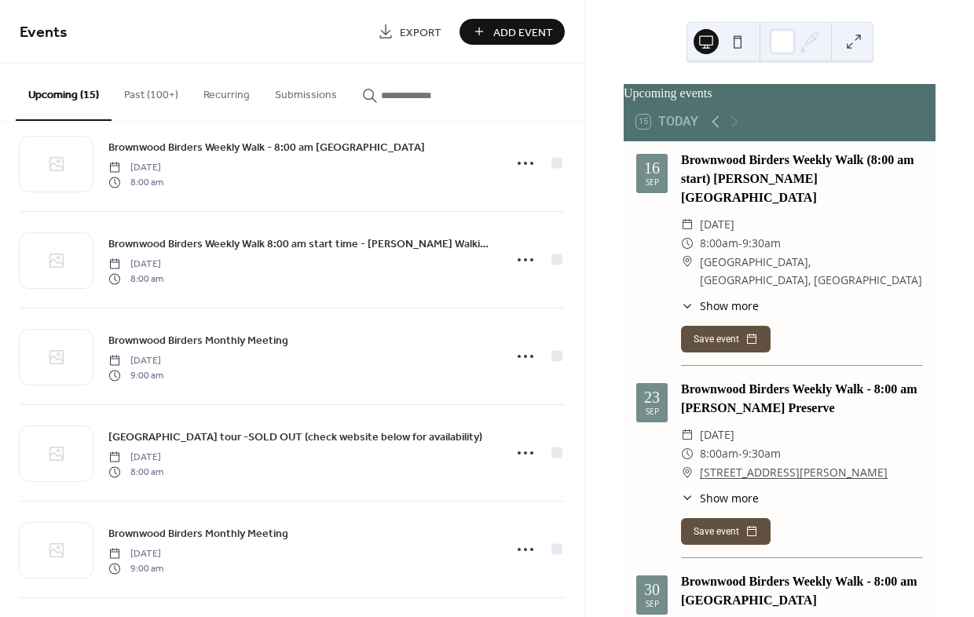
scroll to position [236, 0]
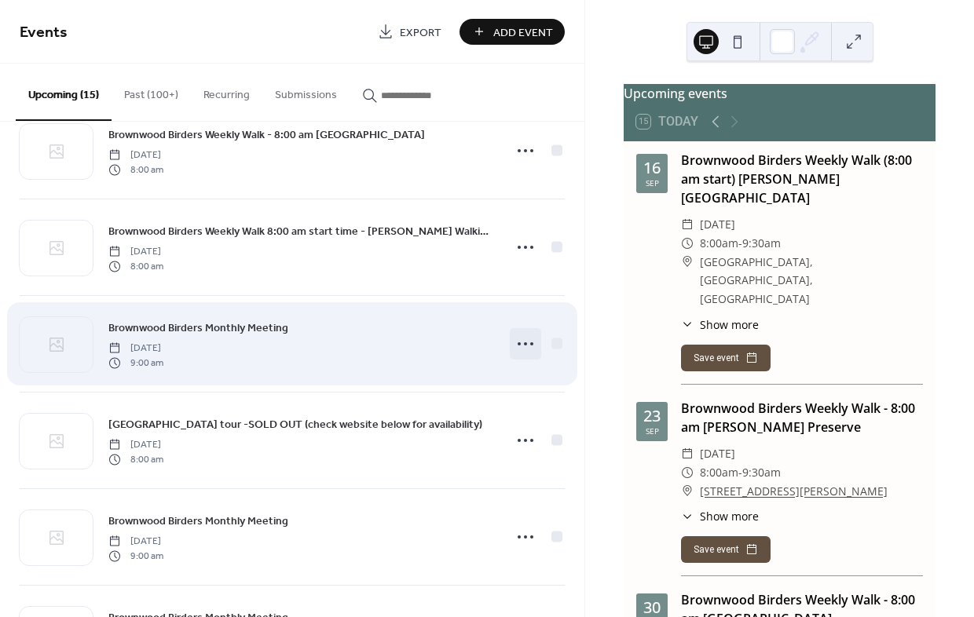
click at [518, 343] on circle at bounding box center [519, 343] width 3 height 3
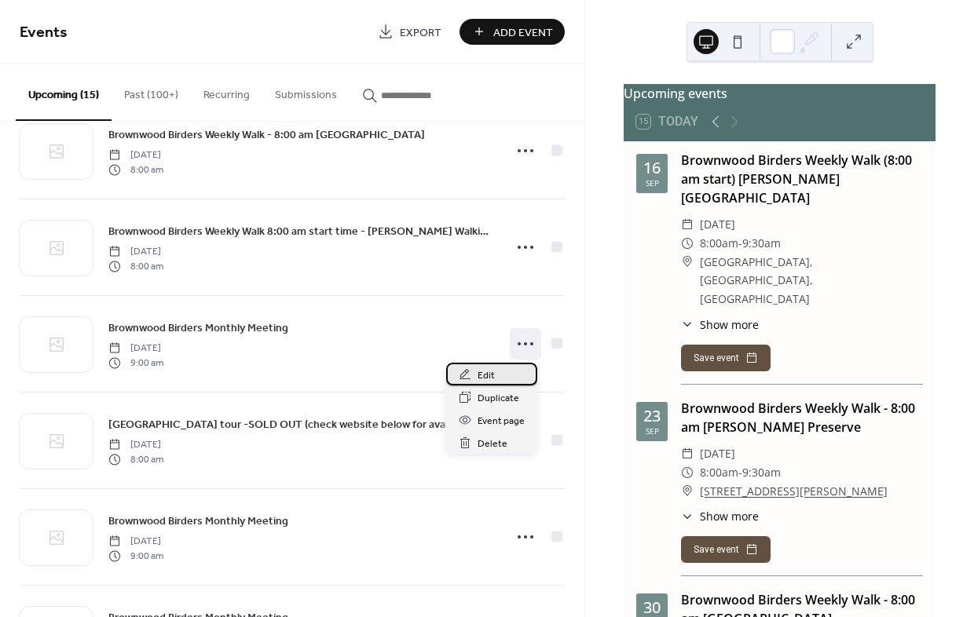
click at [487, 373] on span "Edit" at bounding box center [486, 376] width 17 height 16
